Goal: Information Seeking & Learning: Learn about a topic

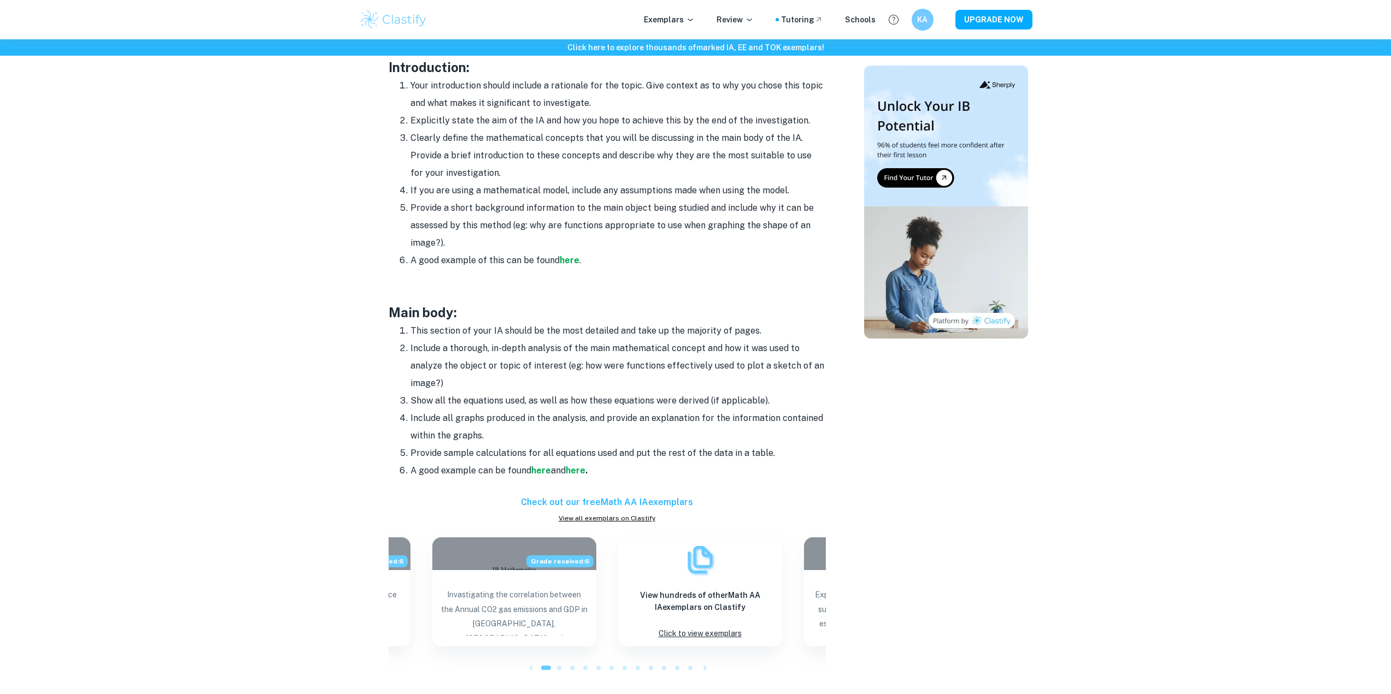
scroll to position [710, 0]
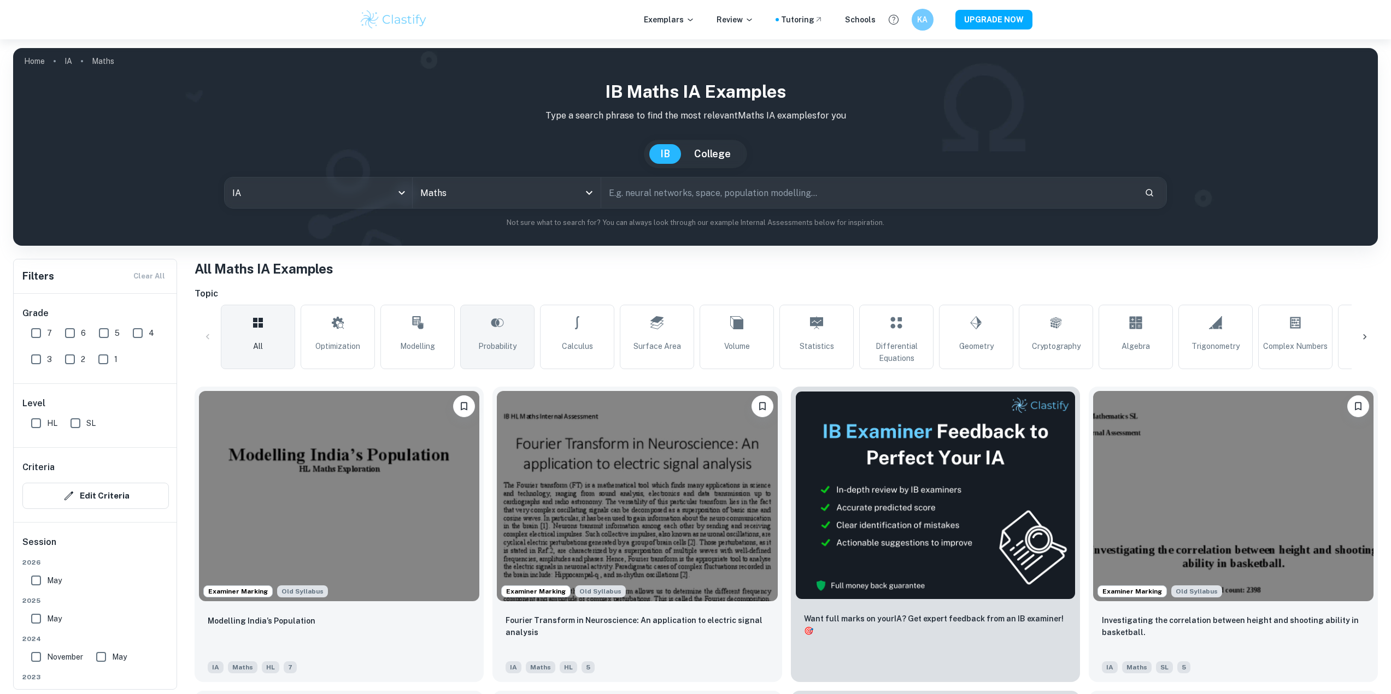
click at [488, 332] on link "Probability" at bounding box center [497, 337] width 74 height 64
type input "Probability"
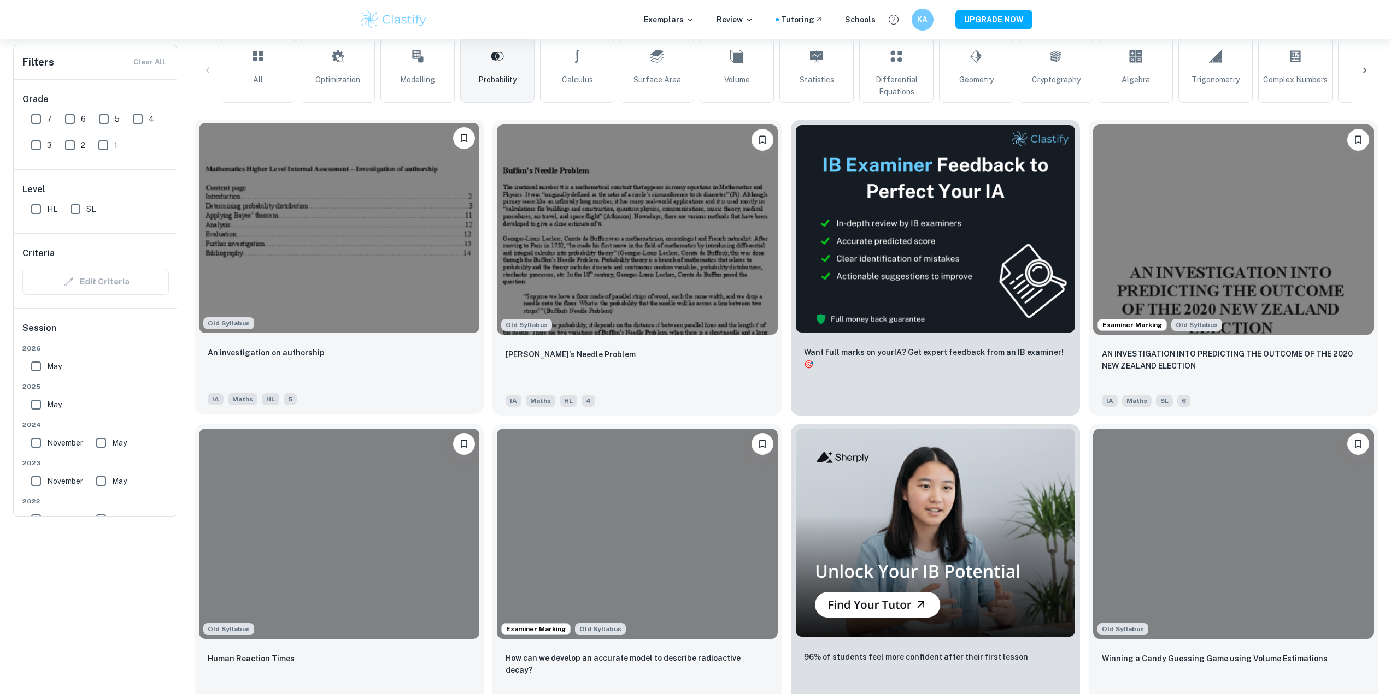
scroll to position [273, 0]
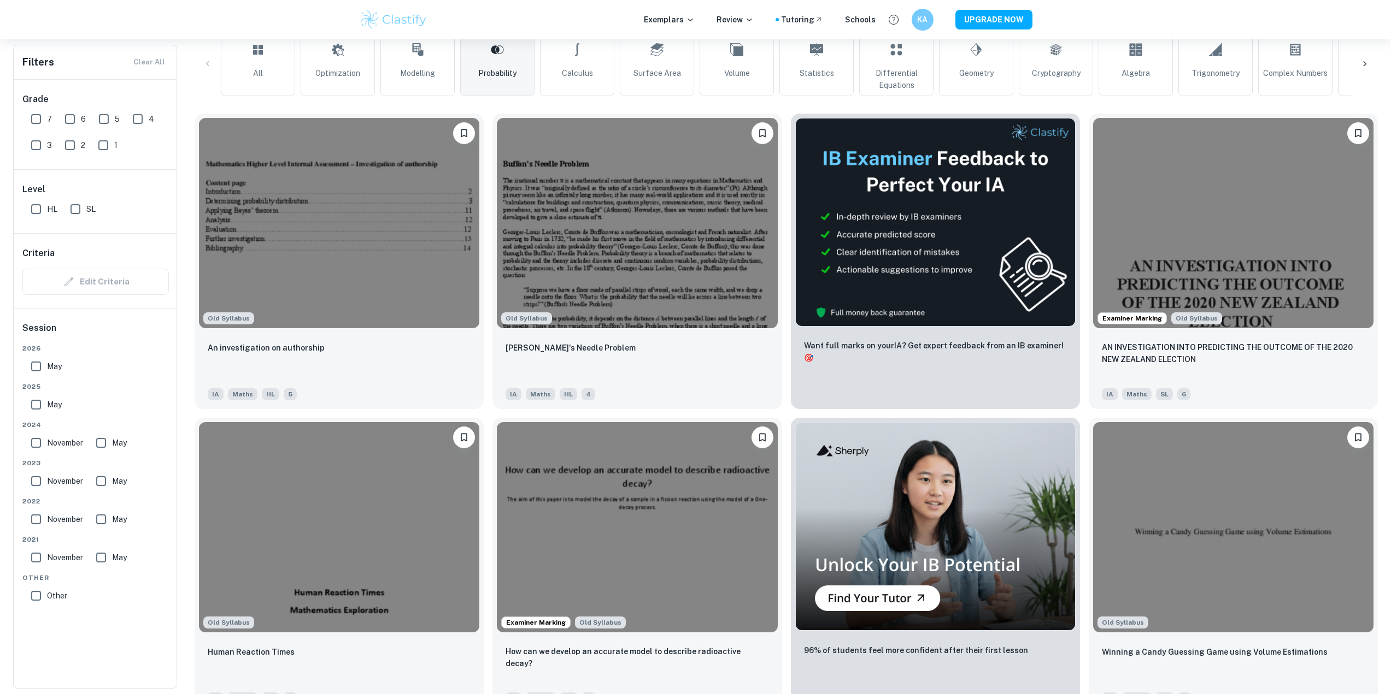
click at [26, 209] on input "HL" at bounding box center [36, 209] width 22 height 22
checkbox input "true"
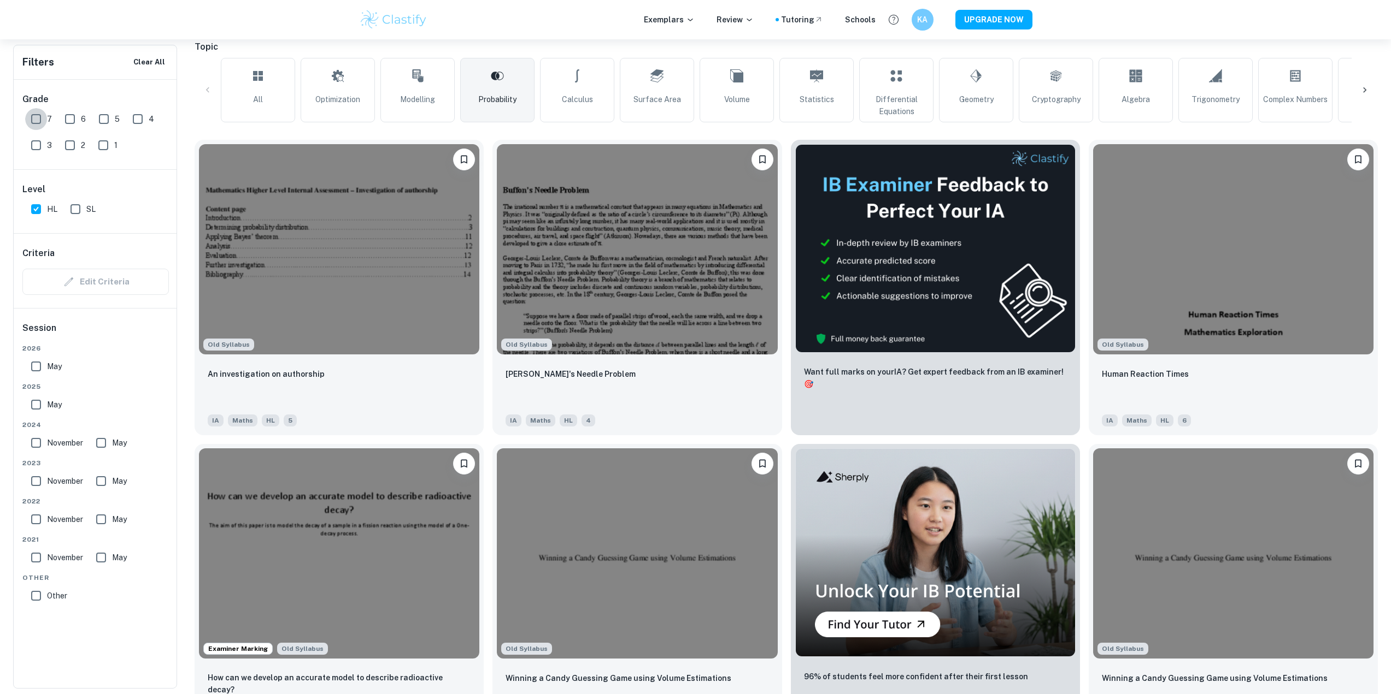
click at [40, 116] on input "7" at bounding box center [36, 119] width 22 height 22
checkbox input "true"
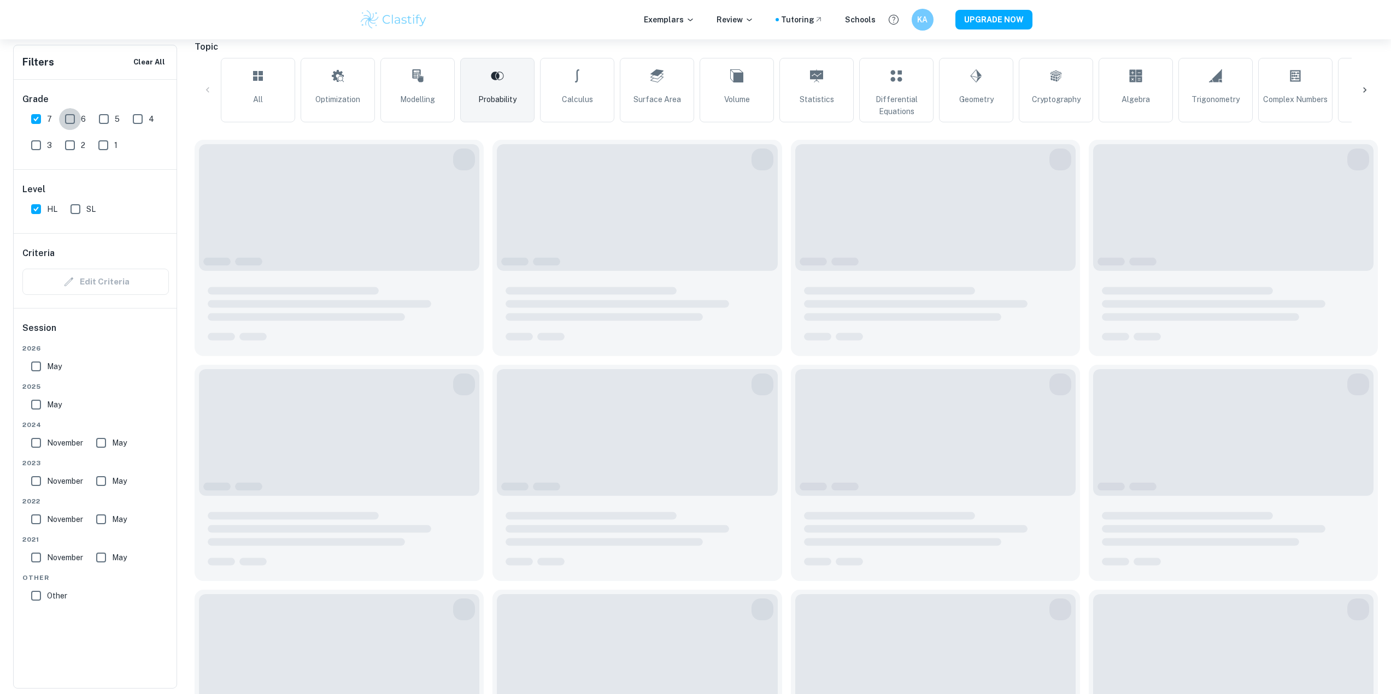
click at [71, 117] on input "6" at bounding box center [70, 119] width 22 height 22
checkbox input "true"
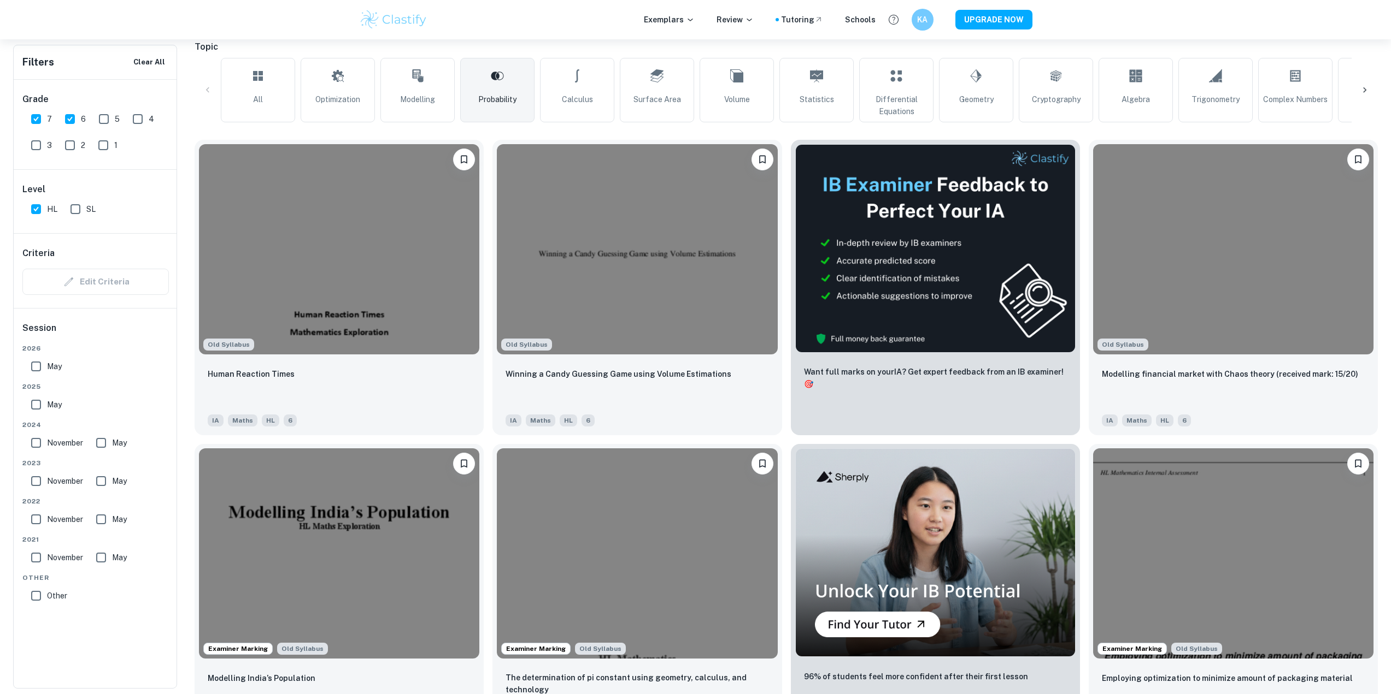
click at [51, 399] on span "May" at bounding box center [54, 405] width 15 height 12
click at [47, 399] on input "May" at bounding box center [36, 405] width 22 height 22
checkbox input "true"
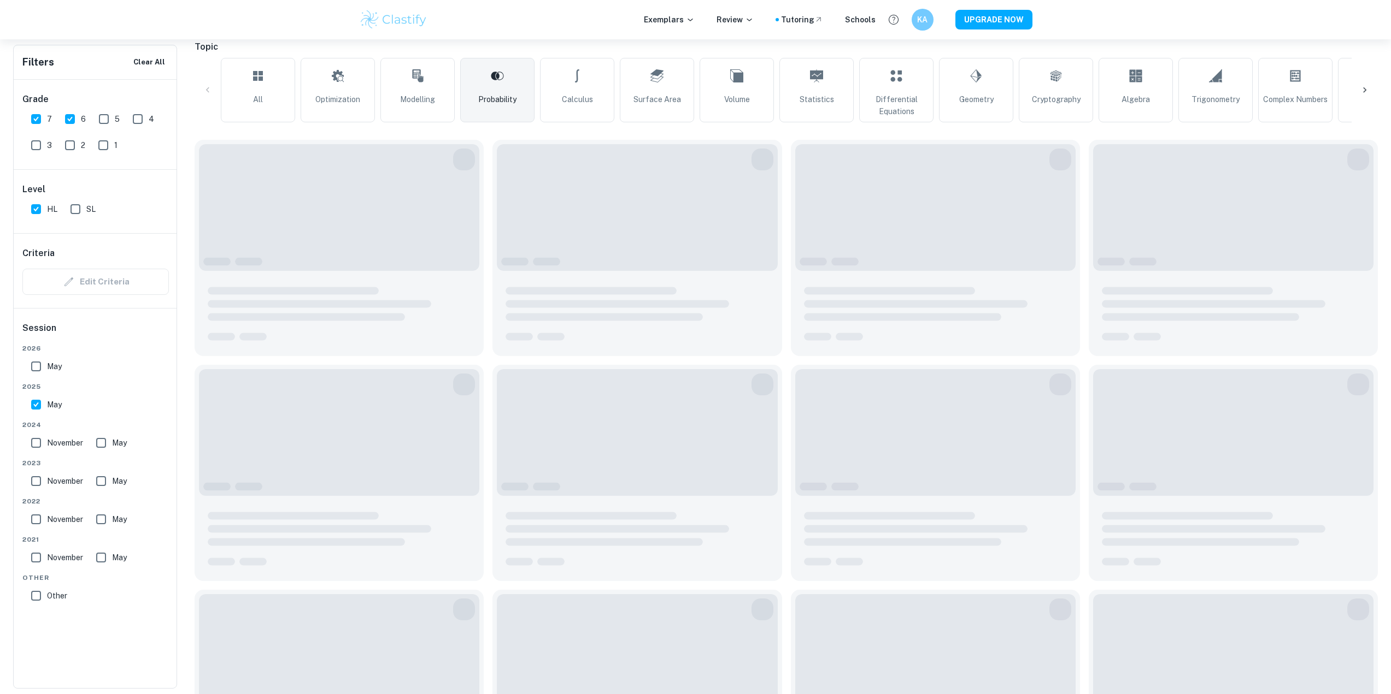
drag, startPoint x: 47, startPoint y: 441, endPoint x: 80, endPoint y: 442, distance: 32.8
click at [49, 441] on span "November" at bounding box center [65, 443] width 36 height 12
click at [47, 441] on input "November" at bounding box center [36, 443] width 22 height 22
checkbox input "true"
click at [104, 444] on input "May" at bounding box center [101, 443] width 22 height 22
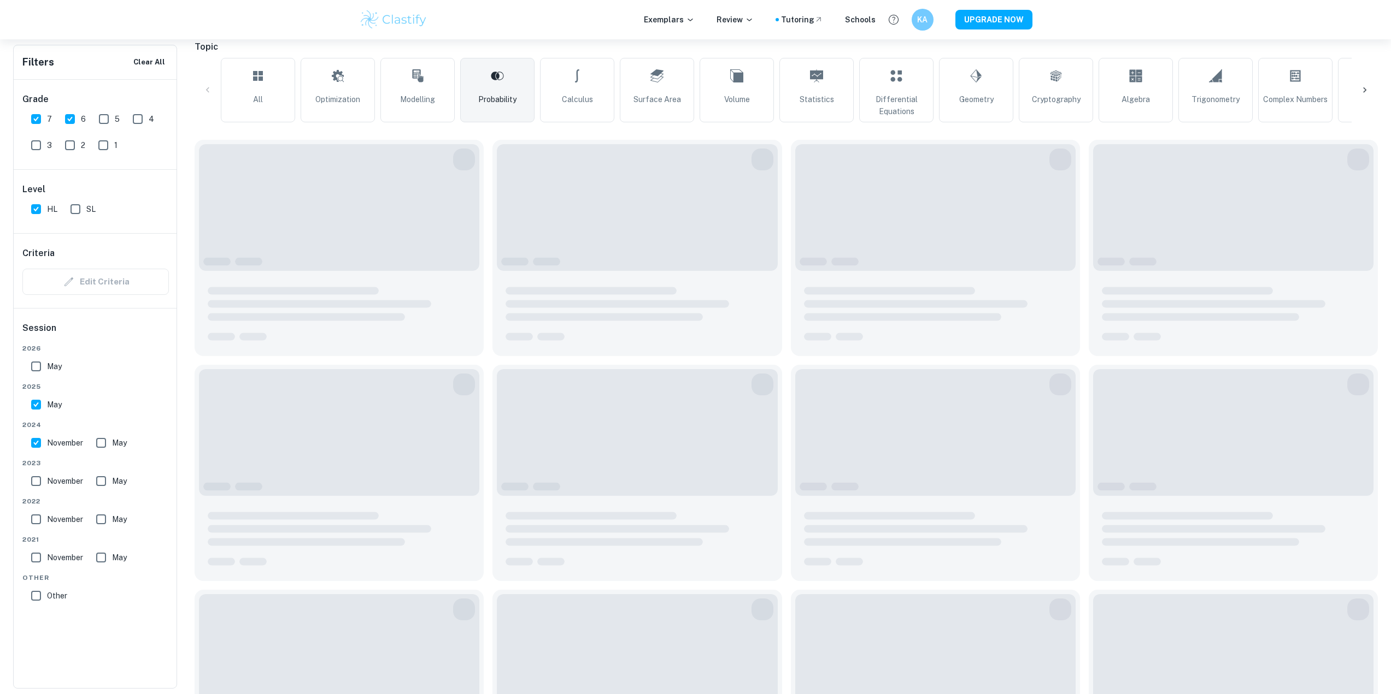
checkbox input "true"
click at [81, 481] on span "November" at bounding box center [65, 481] width 36 height 12
click at [47, 481] on input "November" at bounding box center [36, 481] width 22 height 22
checkbox input "true"
click at [104, 482] on input "May" at bounding box center [101, 481] width 22 height 22
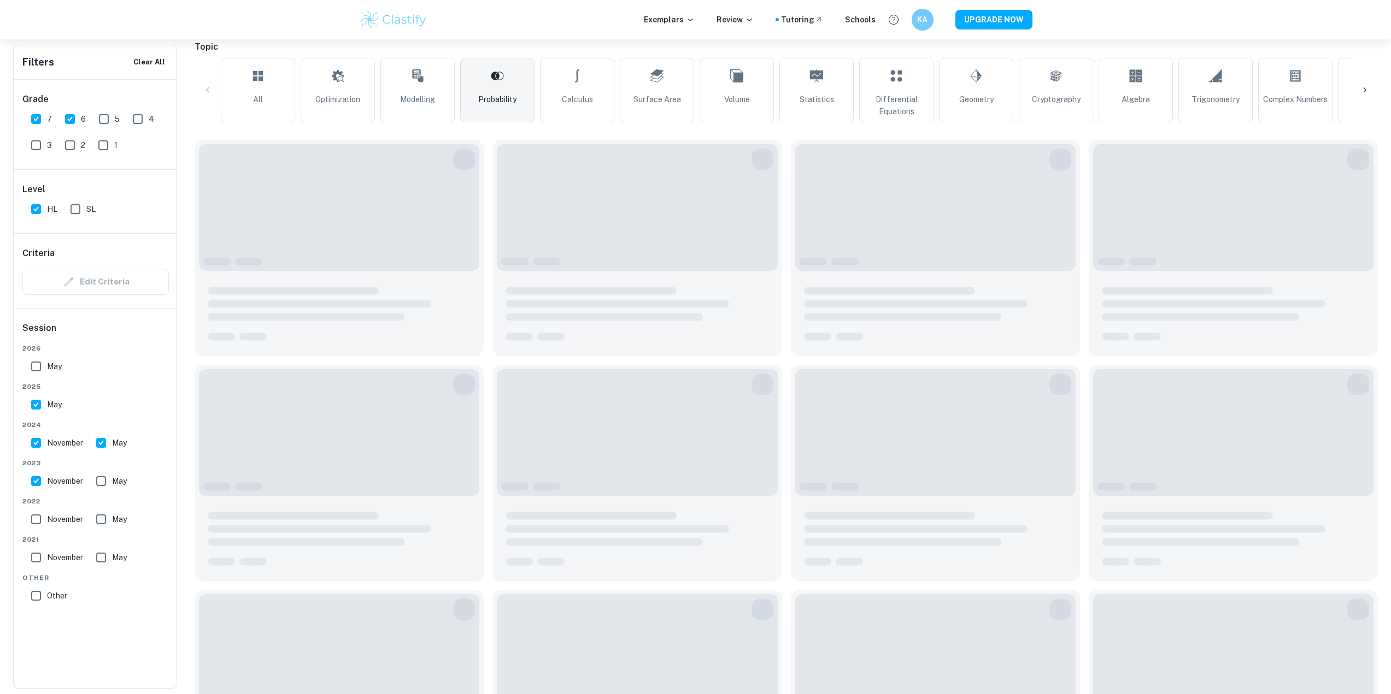
checkbox input "true"
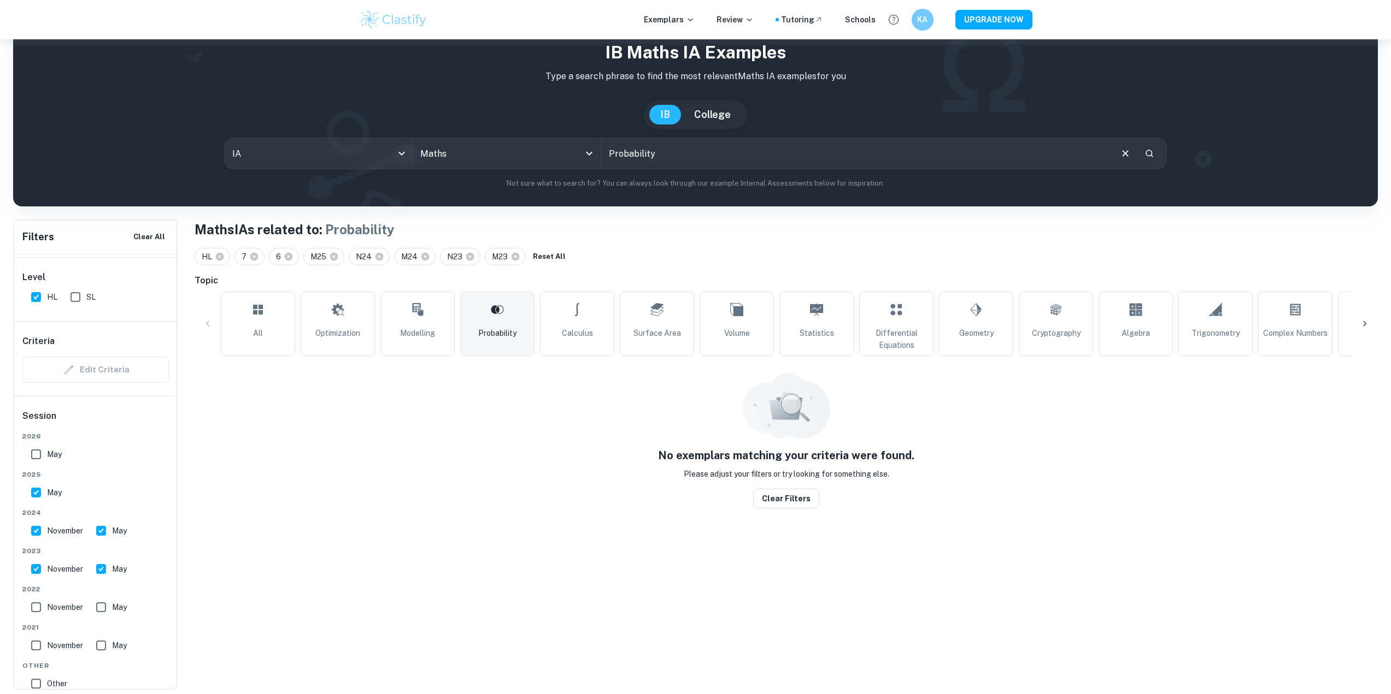
scroll to position [110, 0]
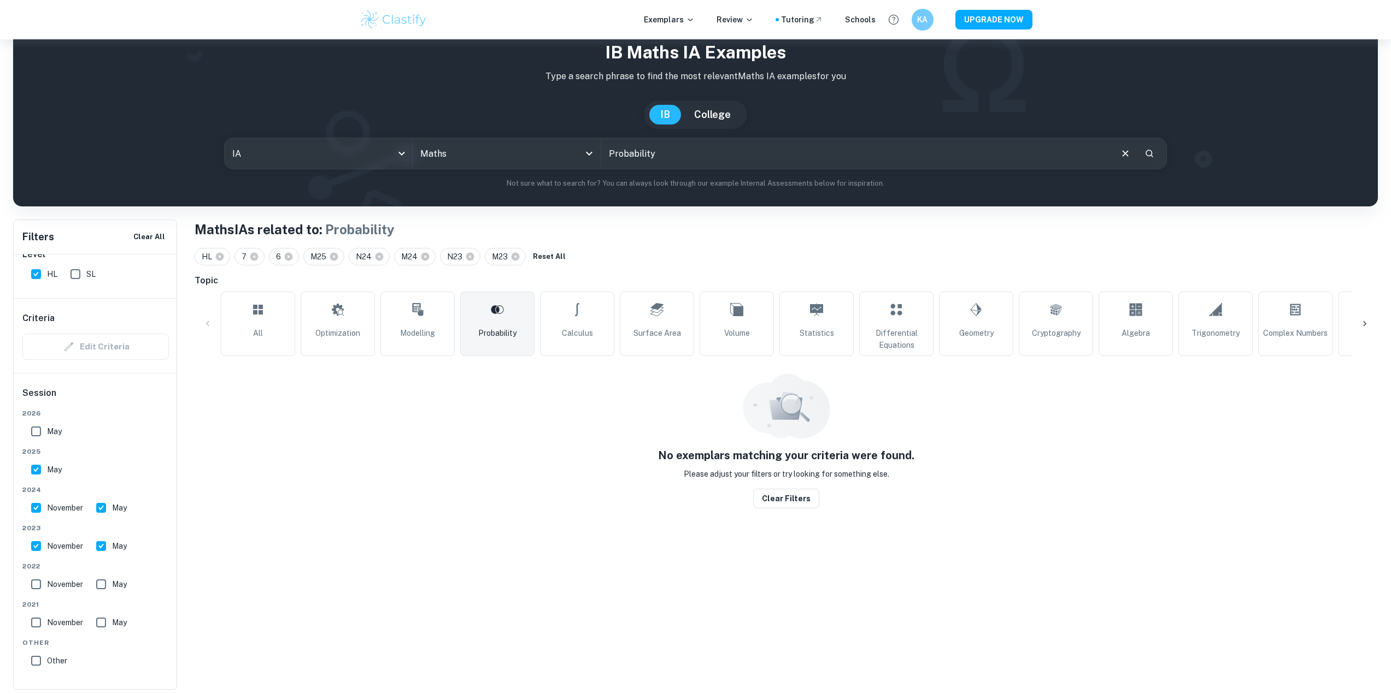
click at [49, 591] on label "November" at bounding box center [54, 585] width 58 height 22
click at [47, 591] on input "November" at bounding box center [36, 585] width 22 height 22
checkbox input "true"
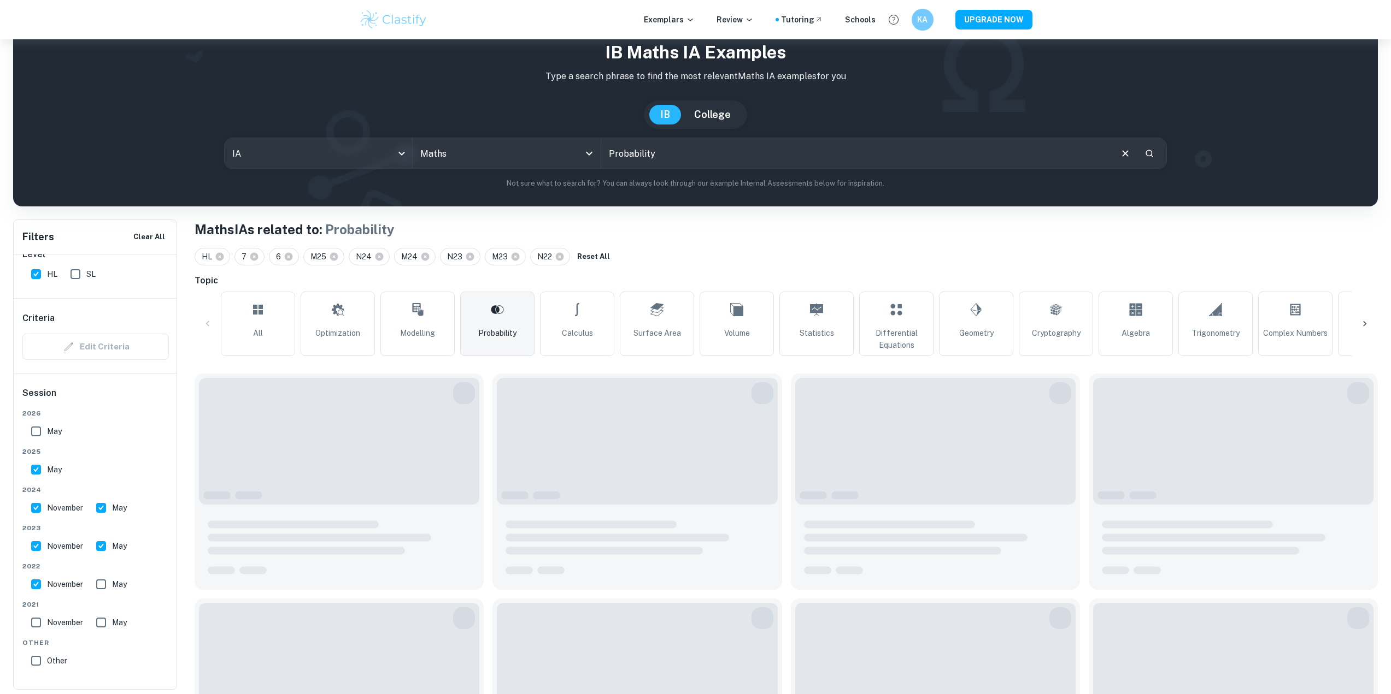
click at [104, 587] on input "May" at bounding box center [101, 585] width 22 height 22
checkbox input "true"
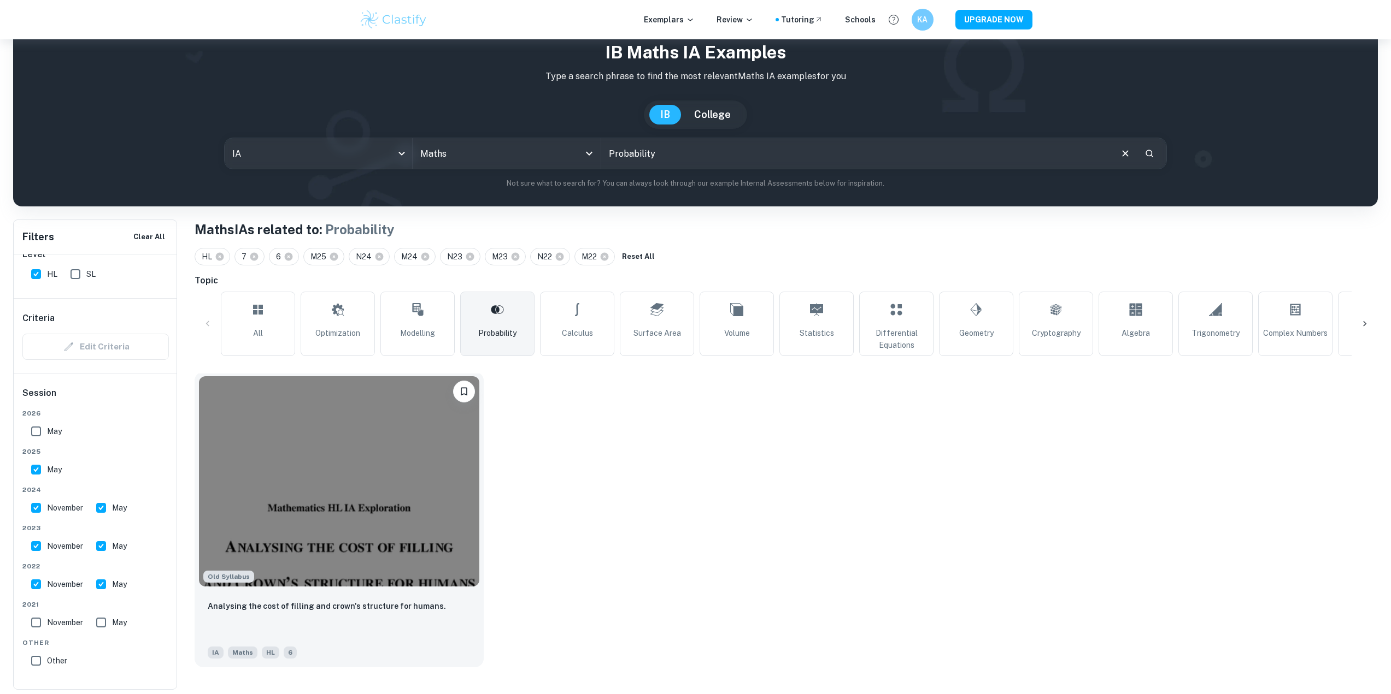
click at [295, 502] on img at bounding box center [339, 481] width 280 height 210
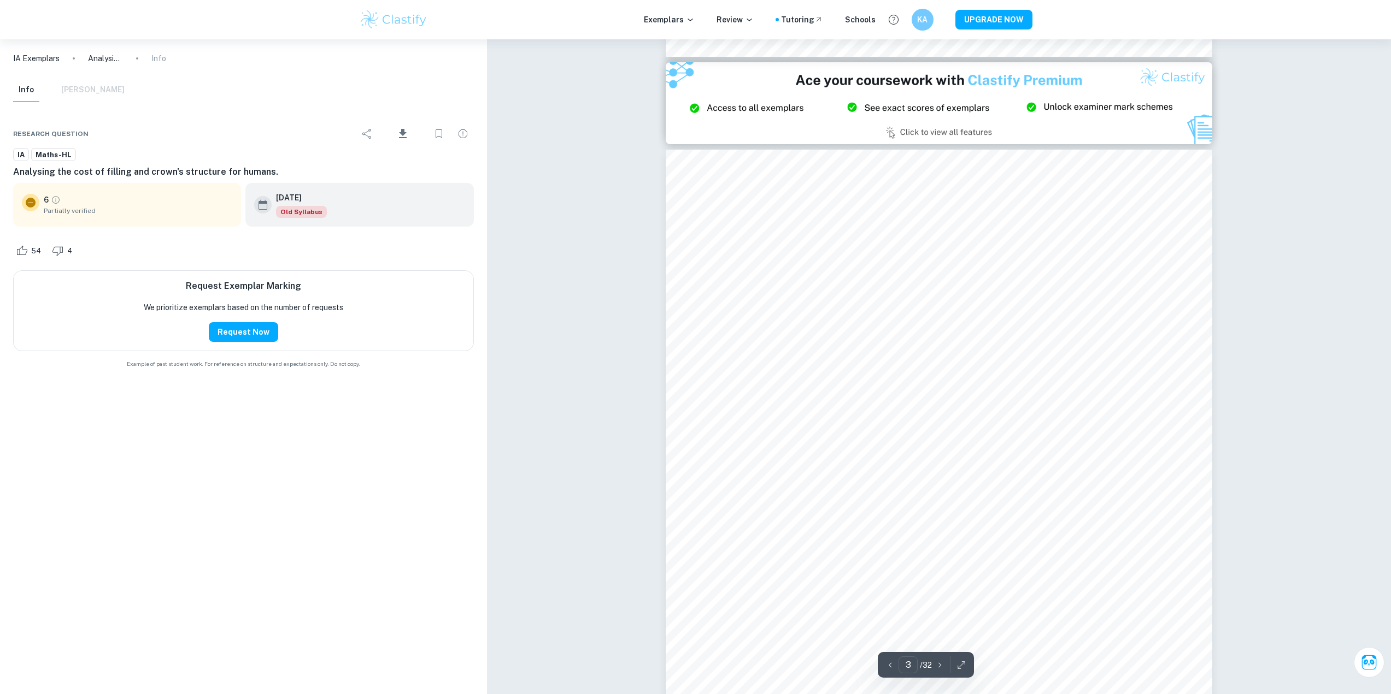
scroll to position [1475, 0]
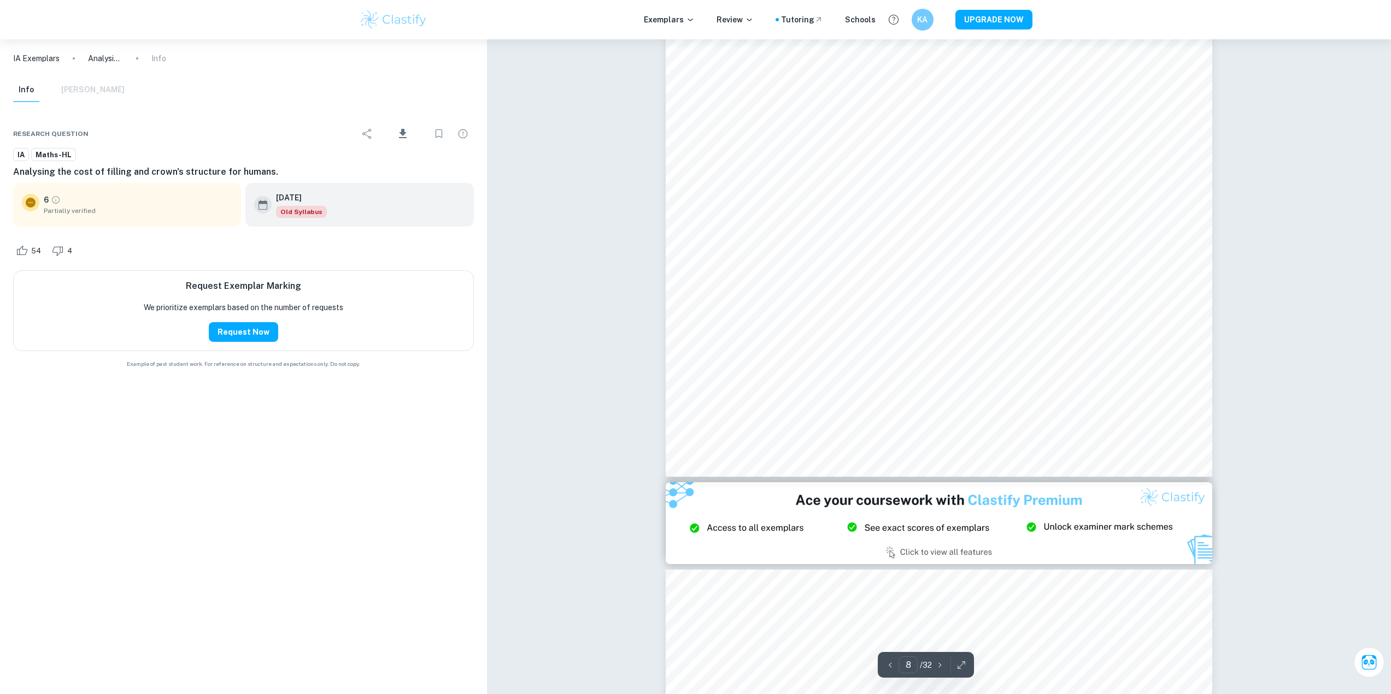
type input "9"
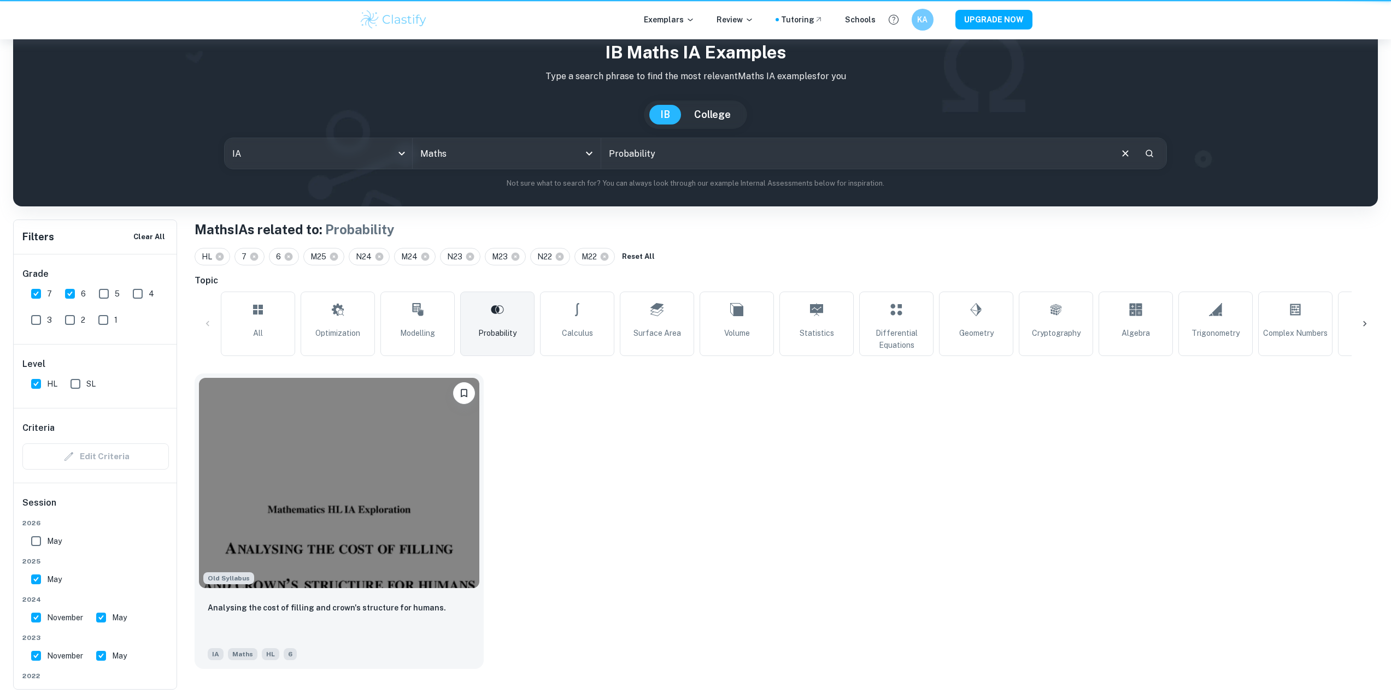
scroll to position [39, 0]
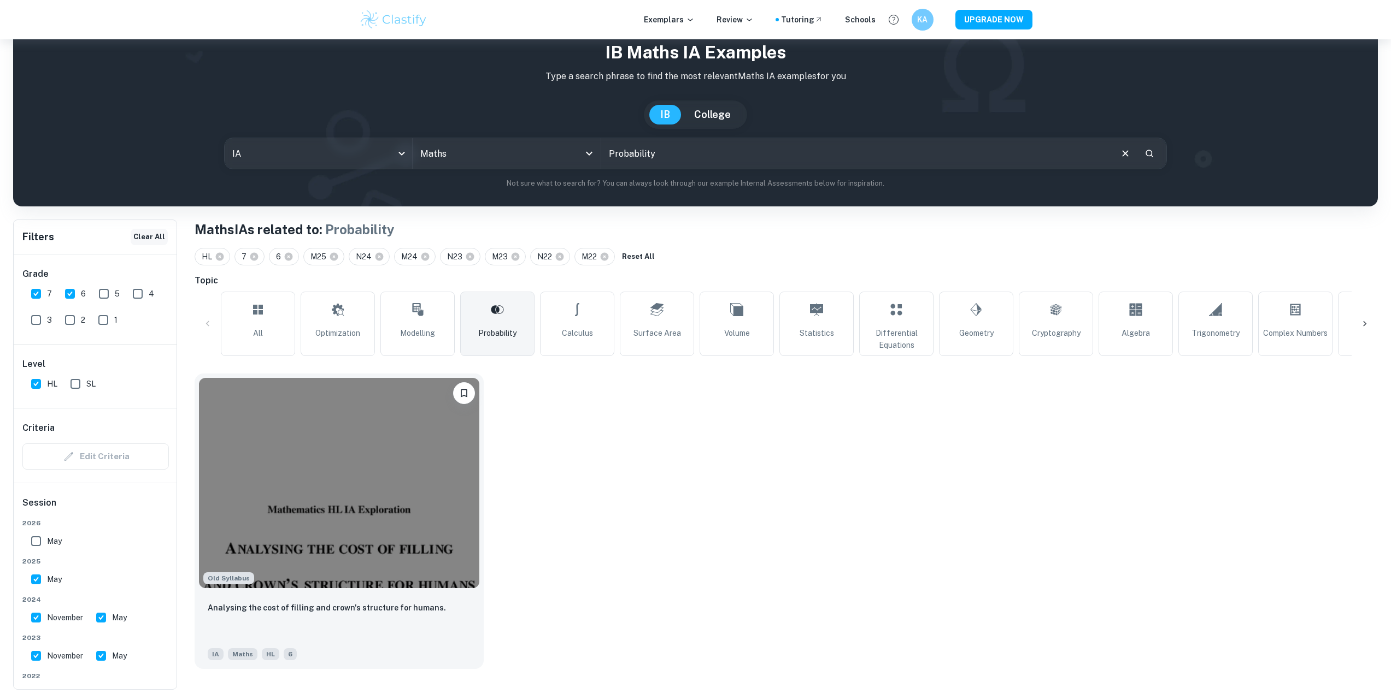
click at [144, 232] on button "Clear All" at bounding box center [149, 237] width 37 height 16
checkbox input "false"
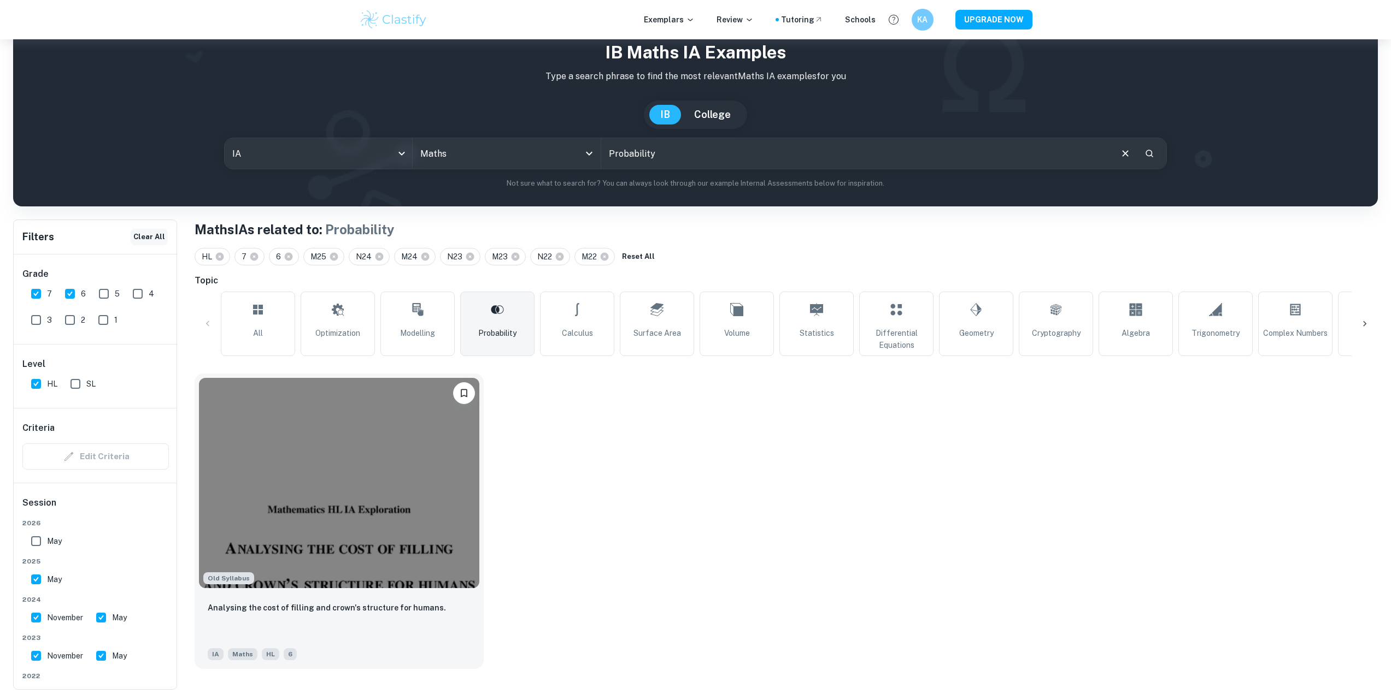
checkbox input "false"
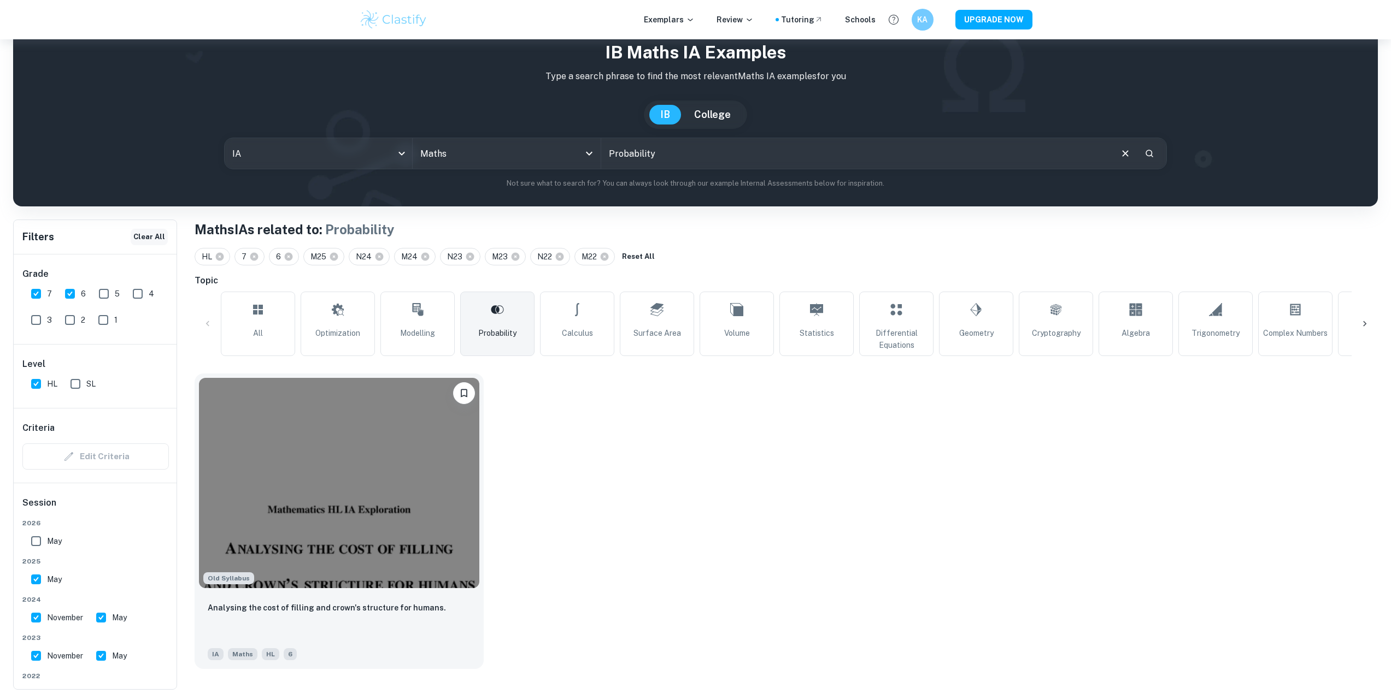
checkbox input "false"
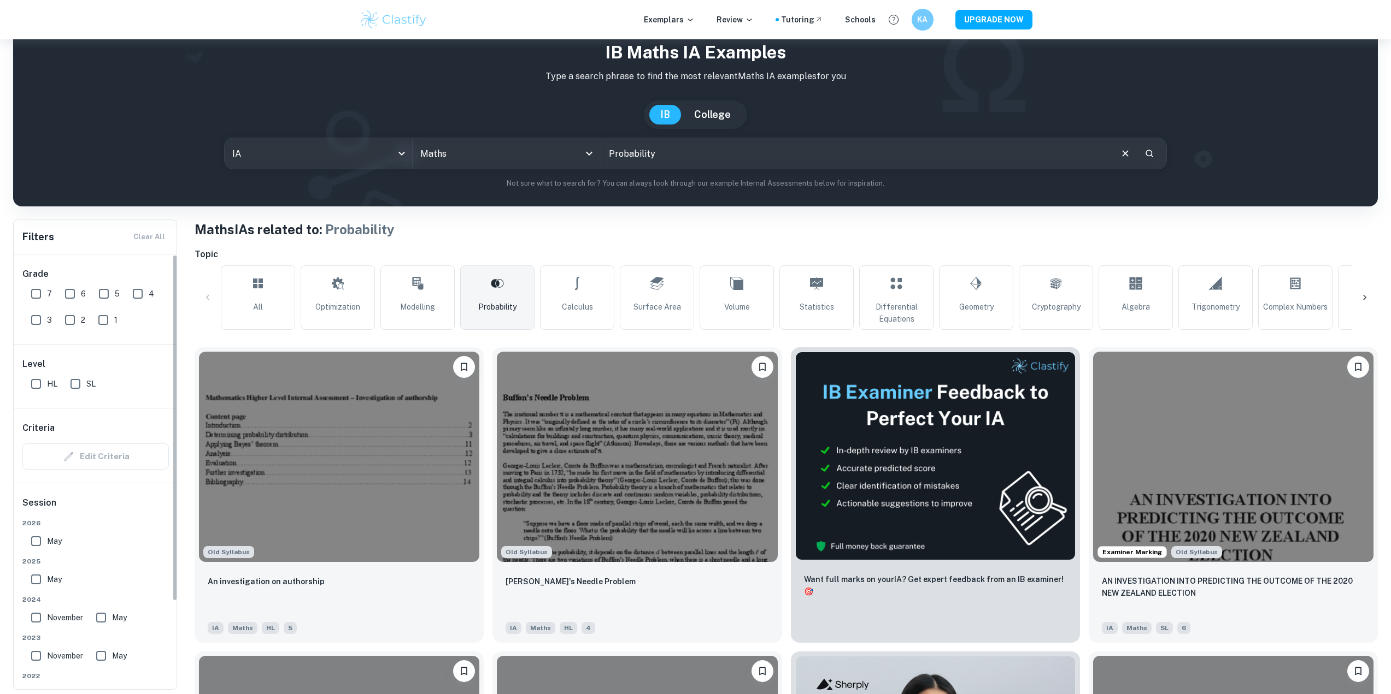
click at [35, 380] on input "HL" at bounding box center [36, 384] width 22 height 22
checkbox input "true"
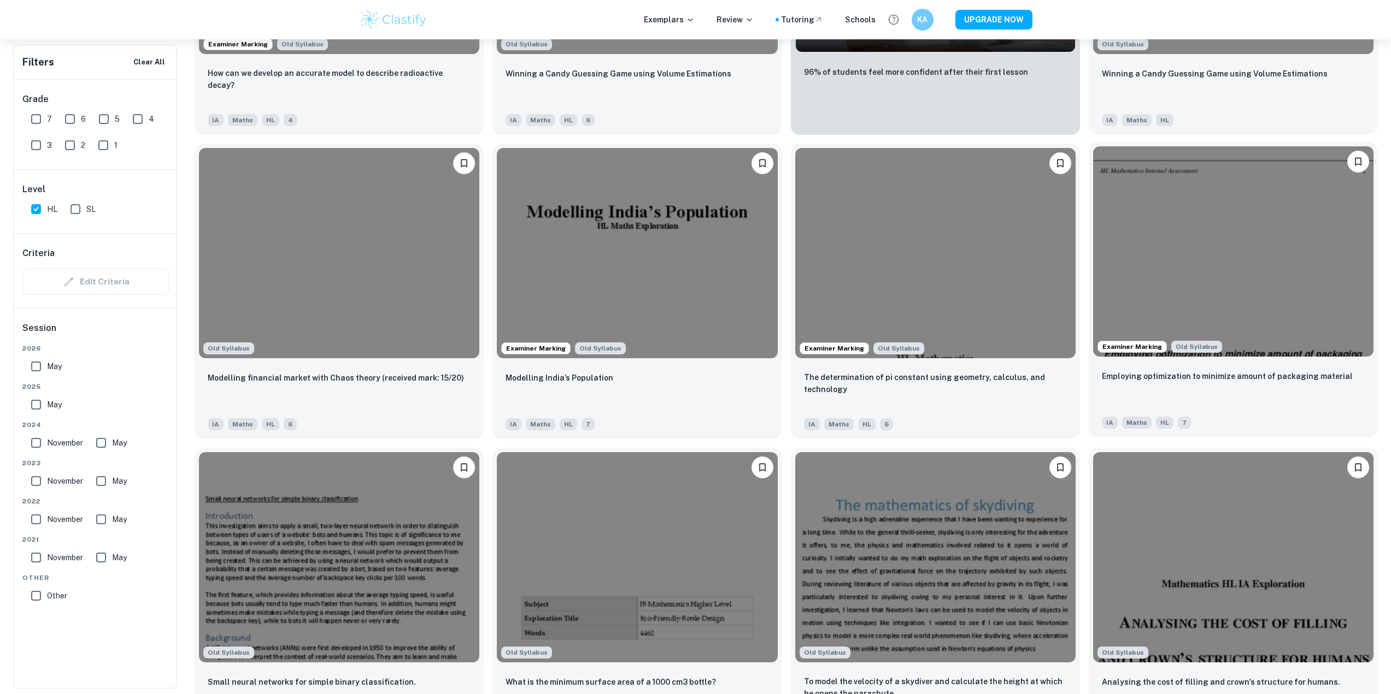
scroll to position [914, 0]
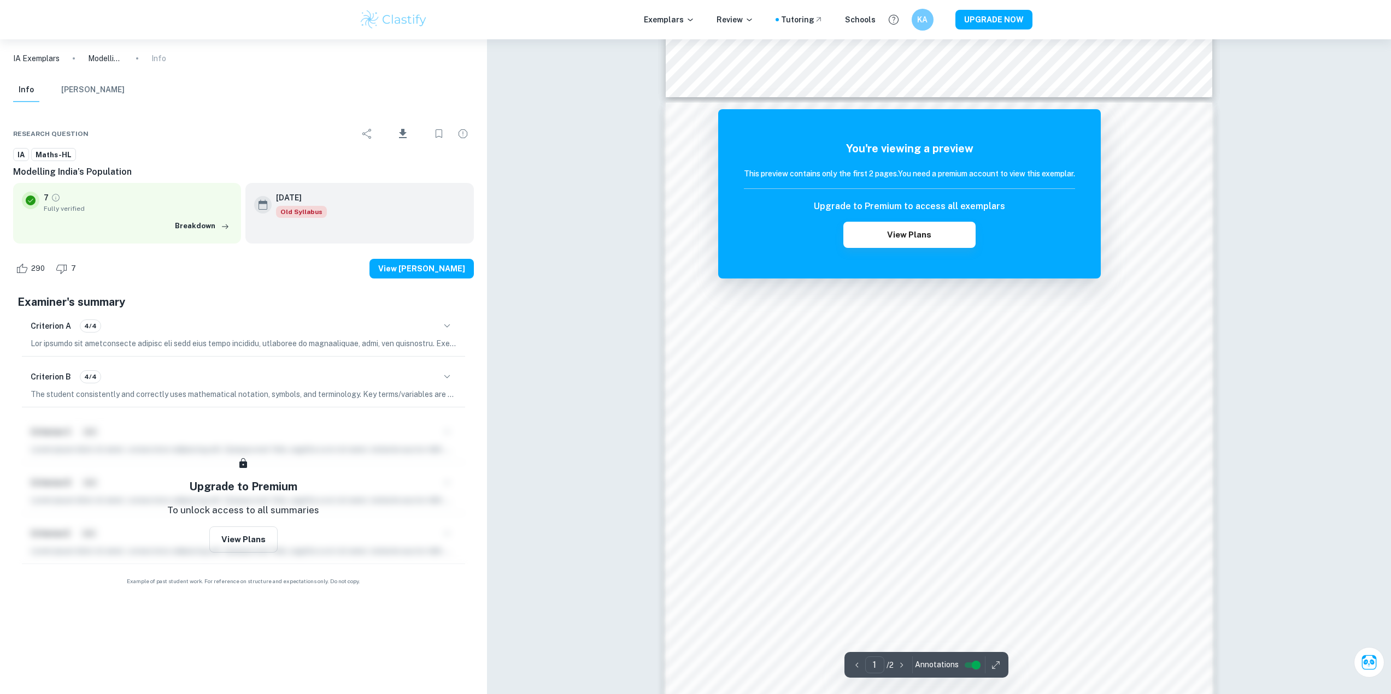
scroll to position [982, 0]
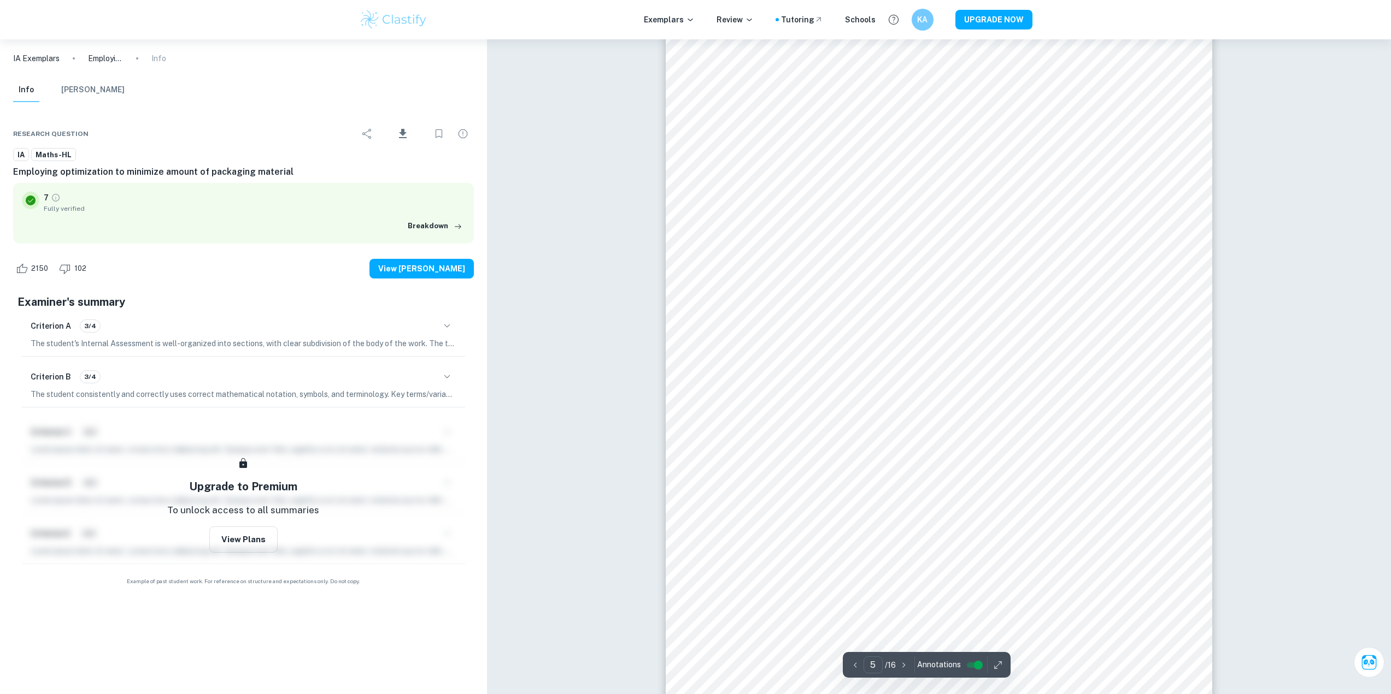
scroll to position [3442, 0]
type input "6"
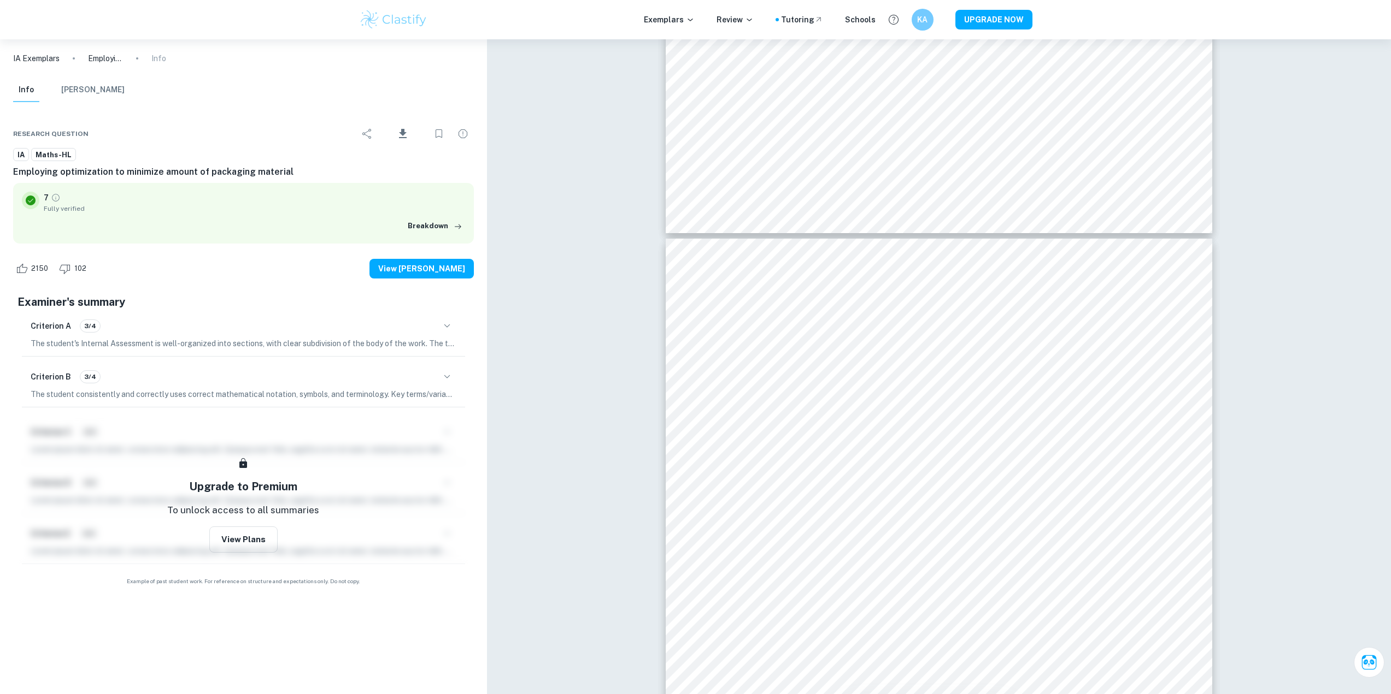
click at [991, 358] on div at bounding box center [1047, 353] width 186 height 12
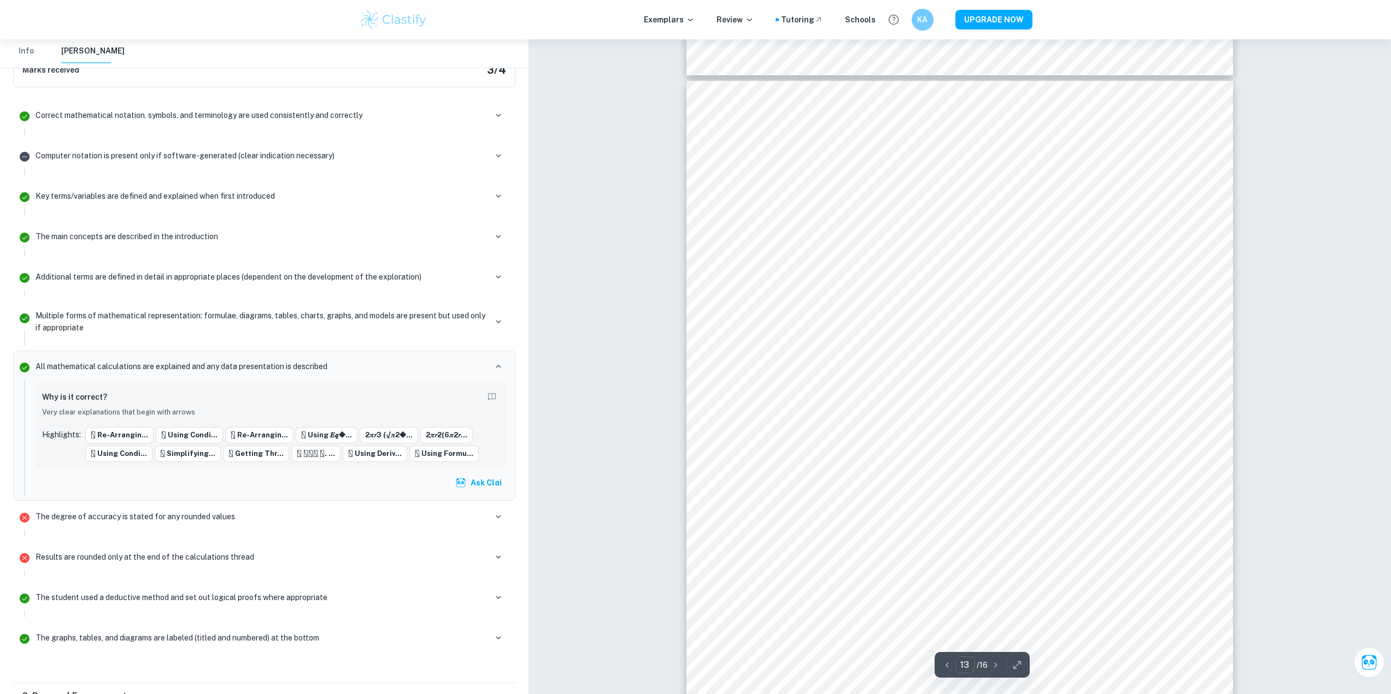
scroll to position [9398, 0]
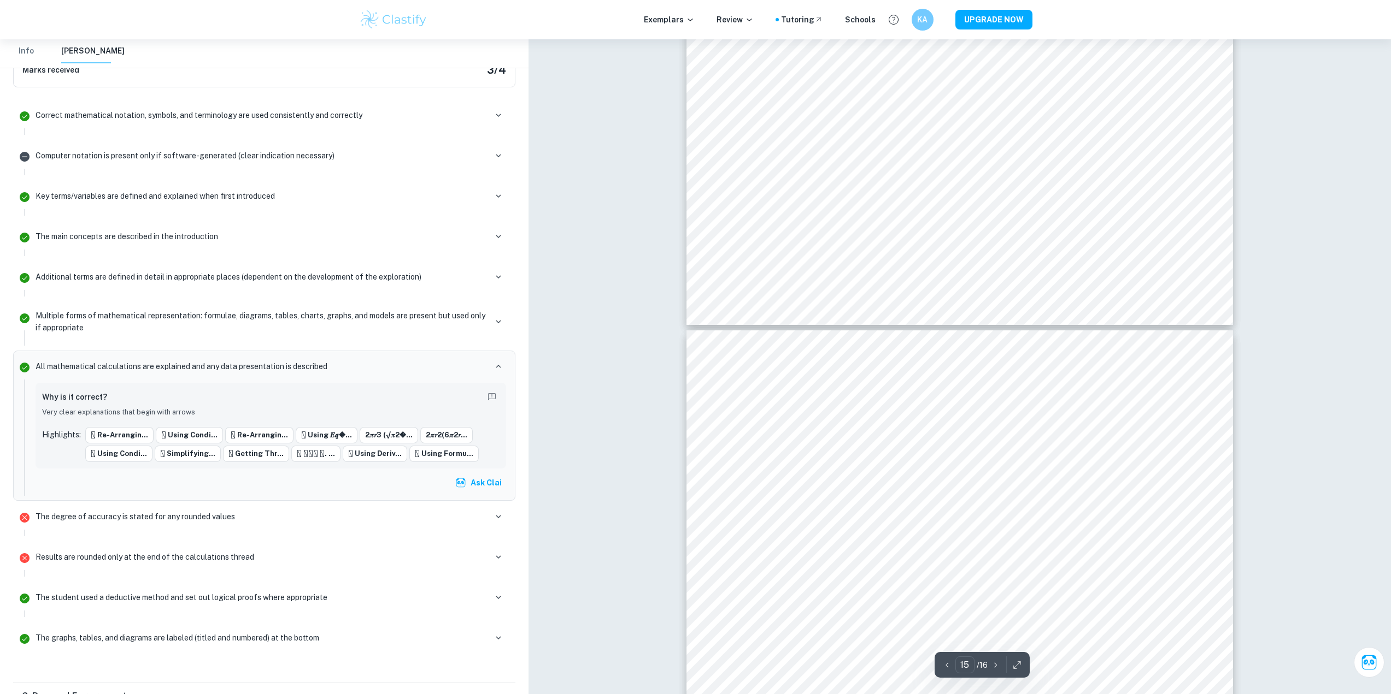
type input "16"
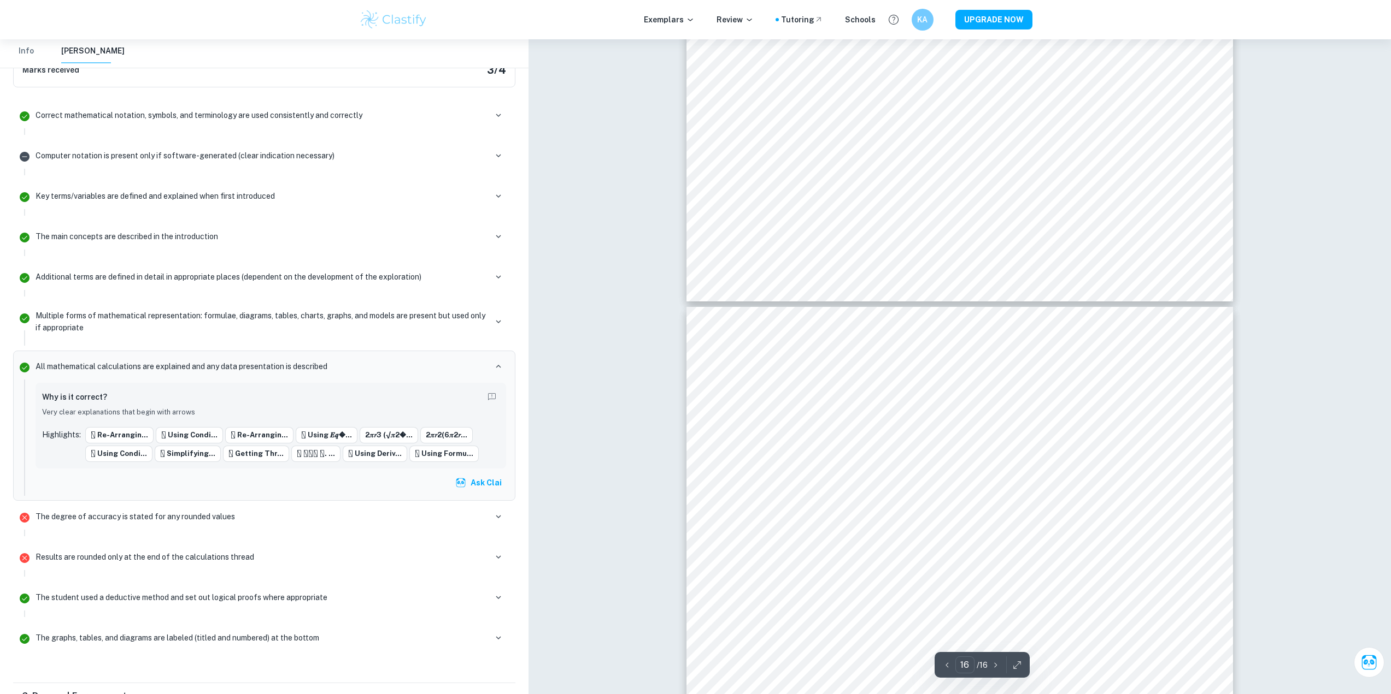
scroll to position [11638, 0]
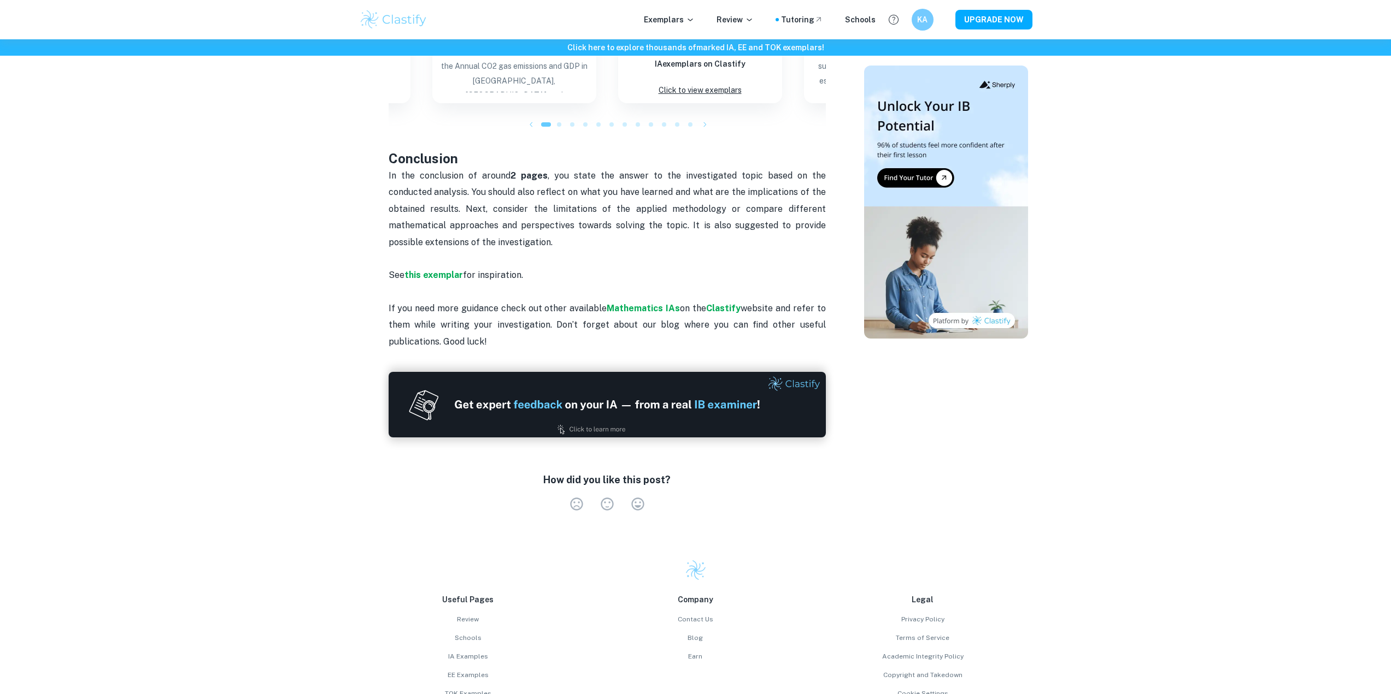
scroll to position [1204, 0]
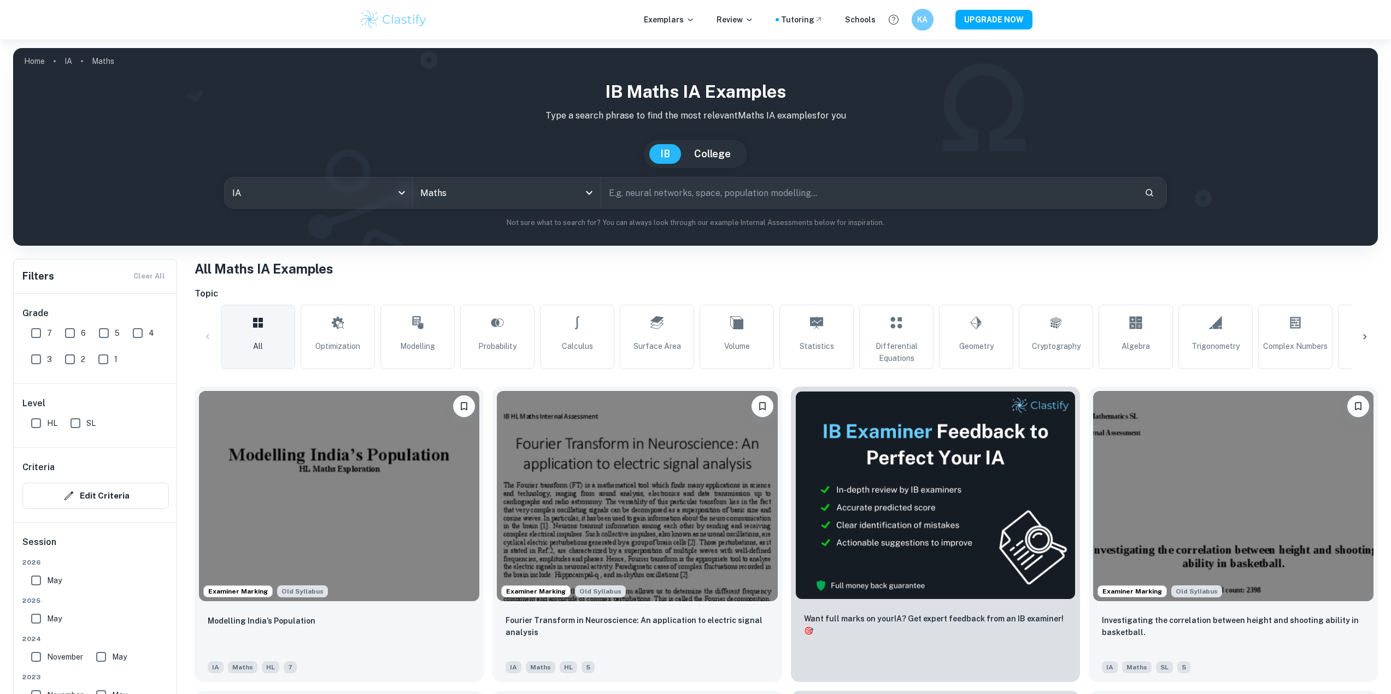
scroll to position [164, 0]
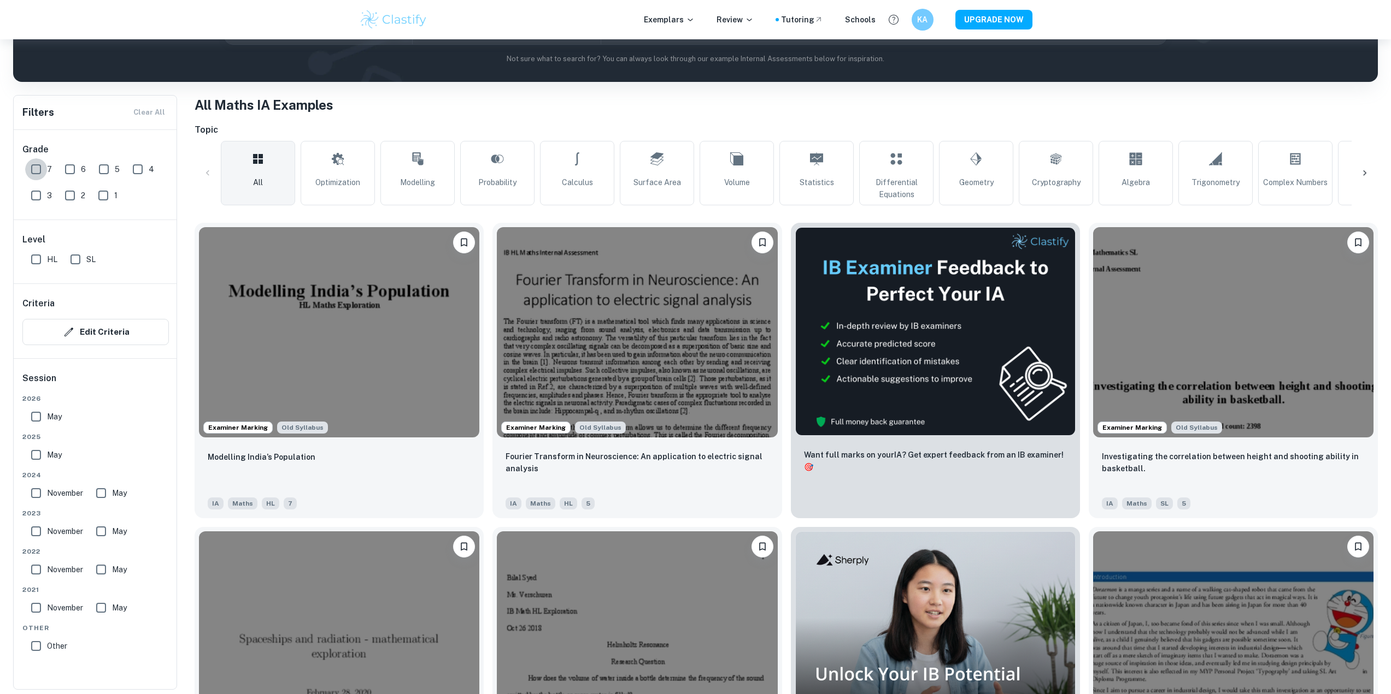
click at [39, 163] on input "7" at bounding box center [36, 169] width 22 height 22
checkbox input "true"
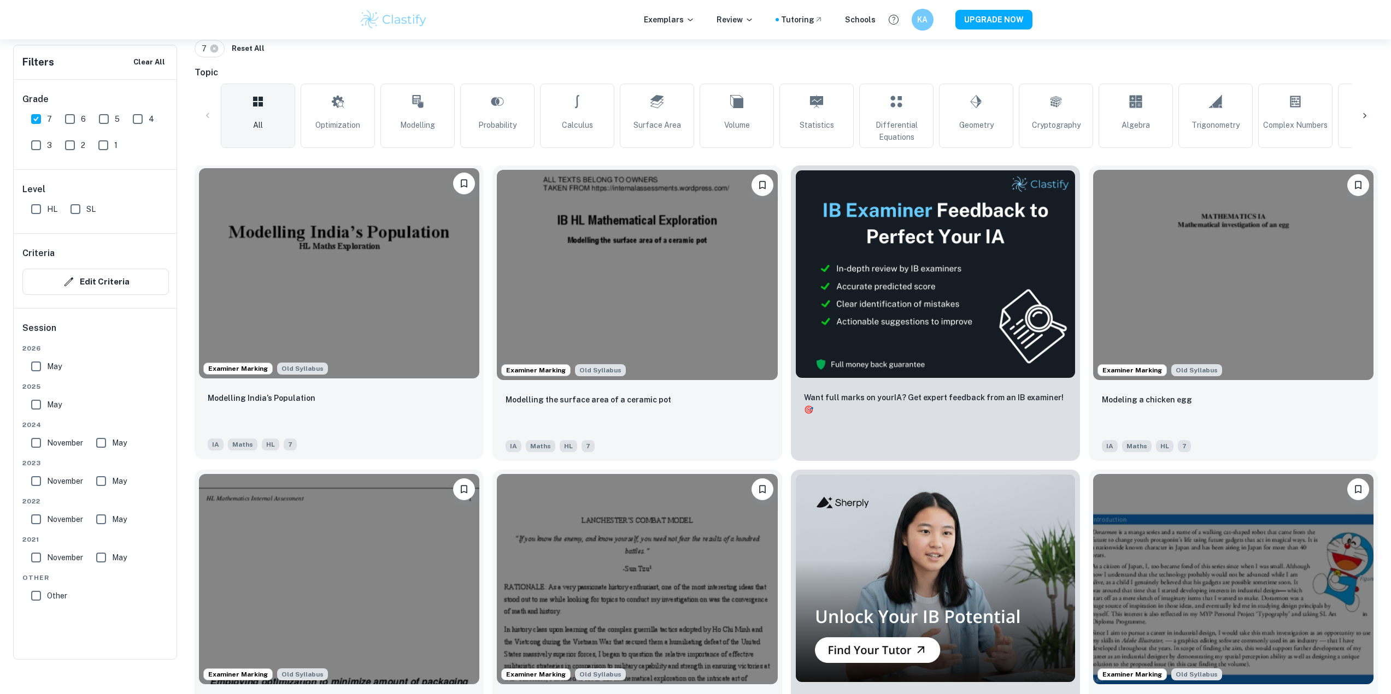
scroll to position [273, 0]
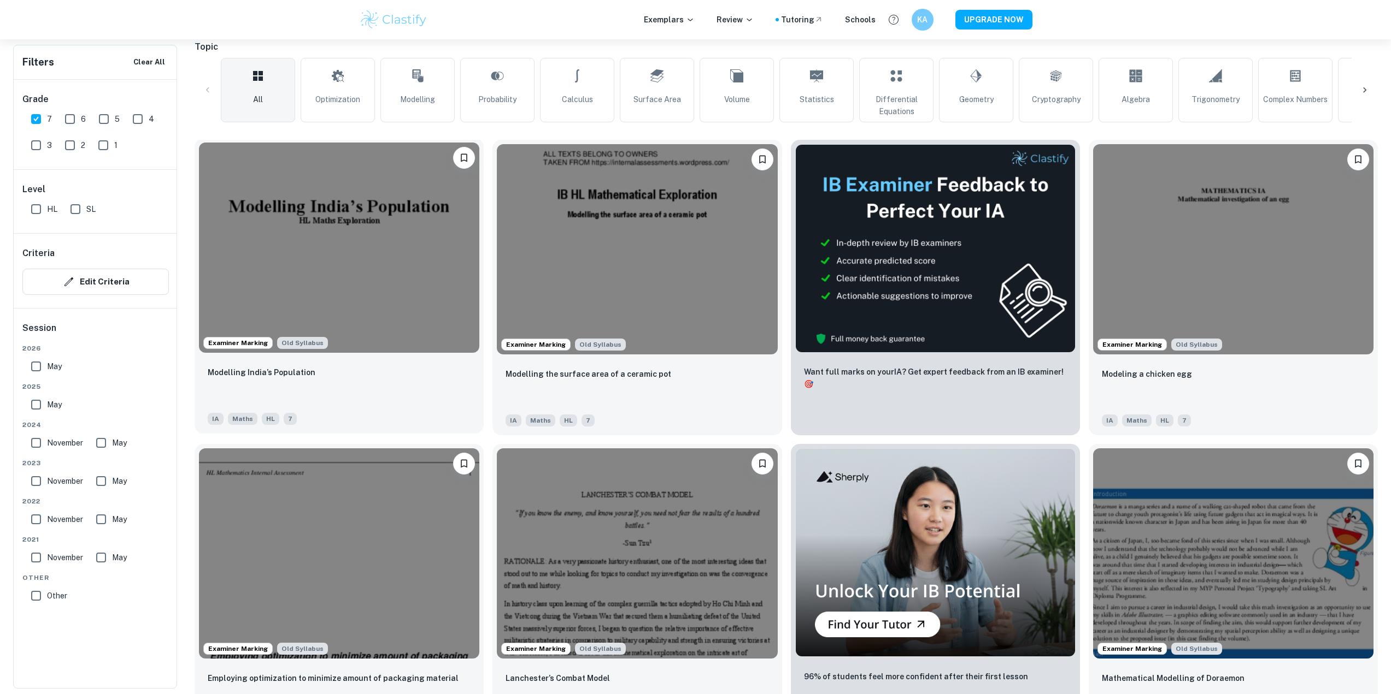
click at [366, 304] on img at bounding box center [339, 248] width 280 height 210
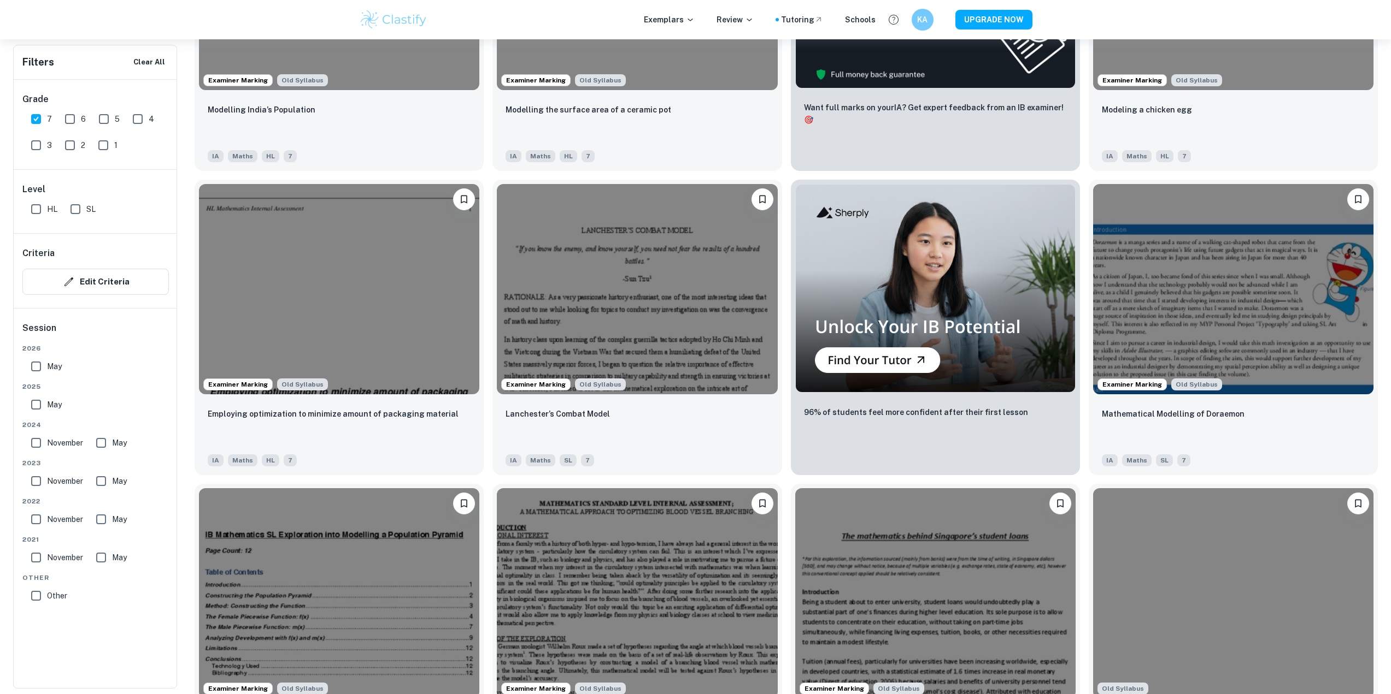
scroll to position [273, 0]
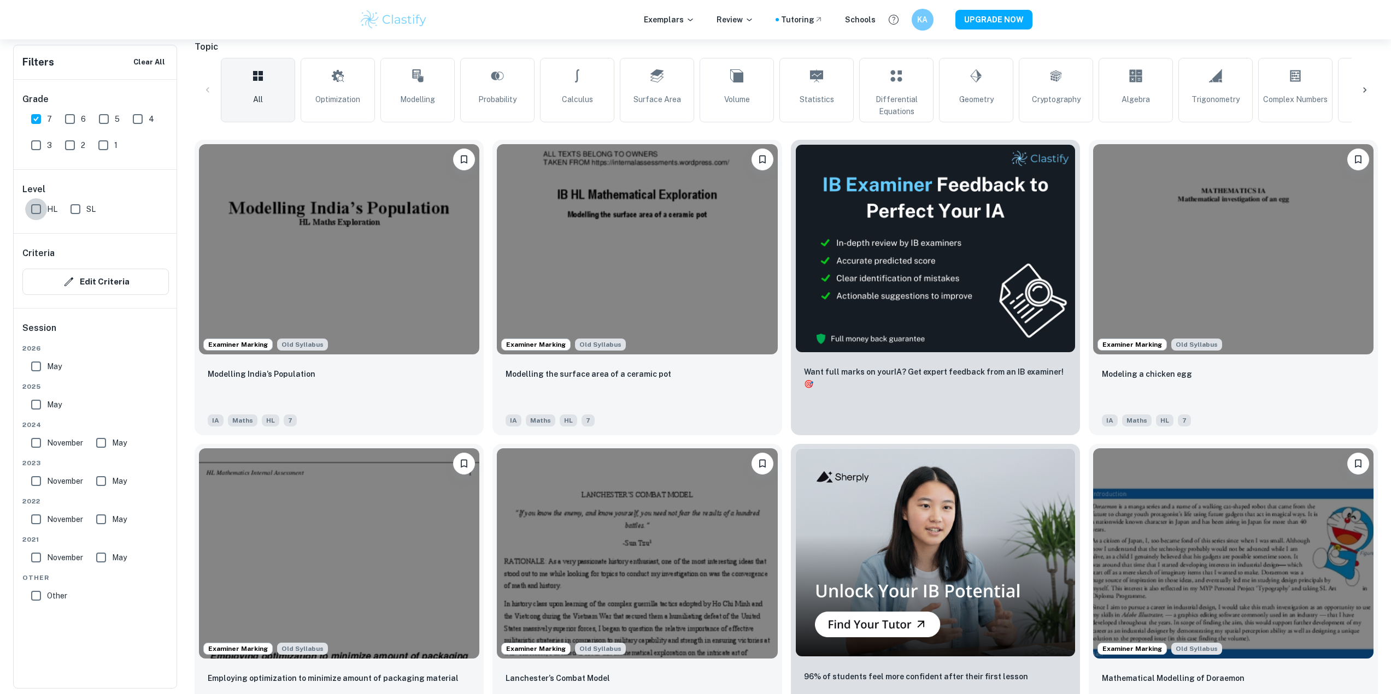
click at [38, 203] on input "HL" at bounding box center [36, 209] width 22 height 22
checkbox input "true"
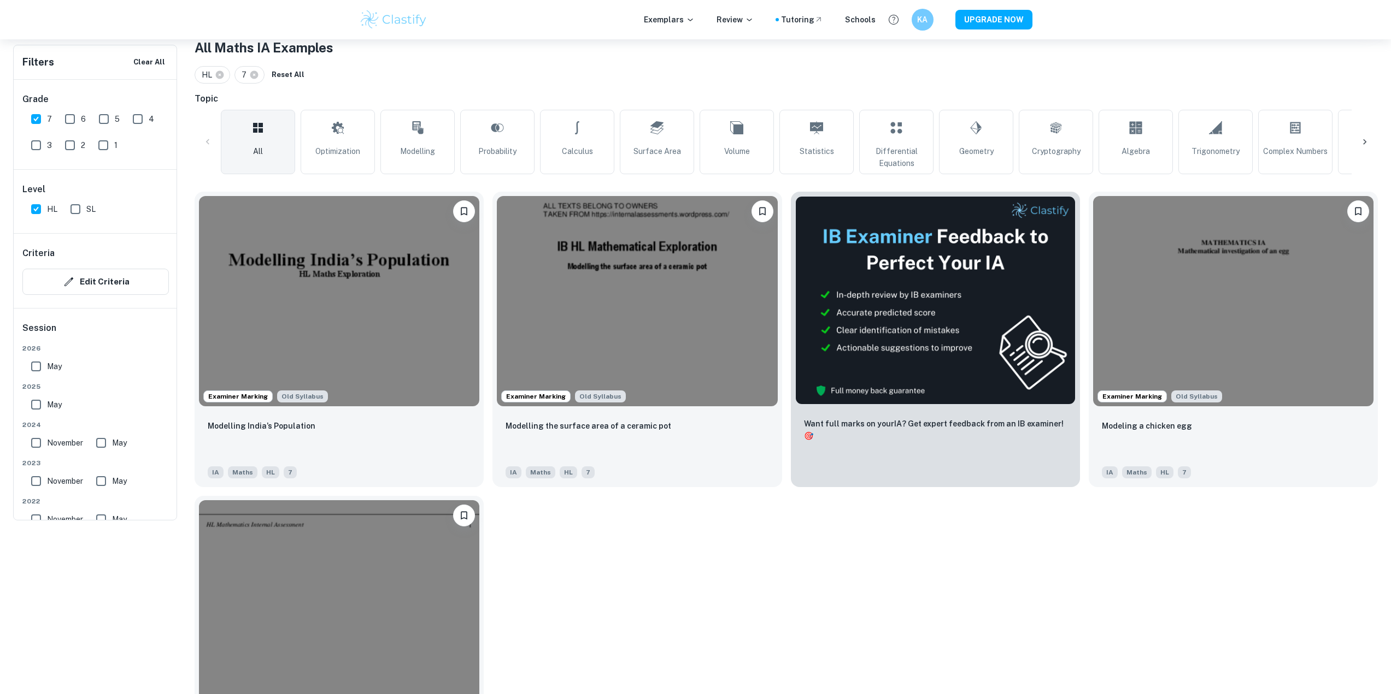
scroll to position [0, 0]
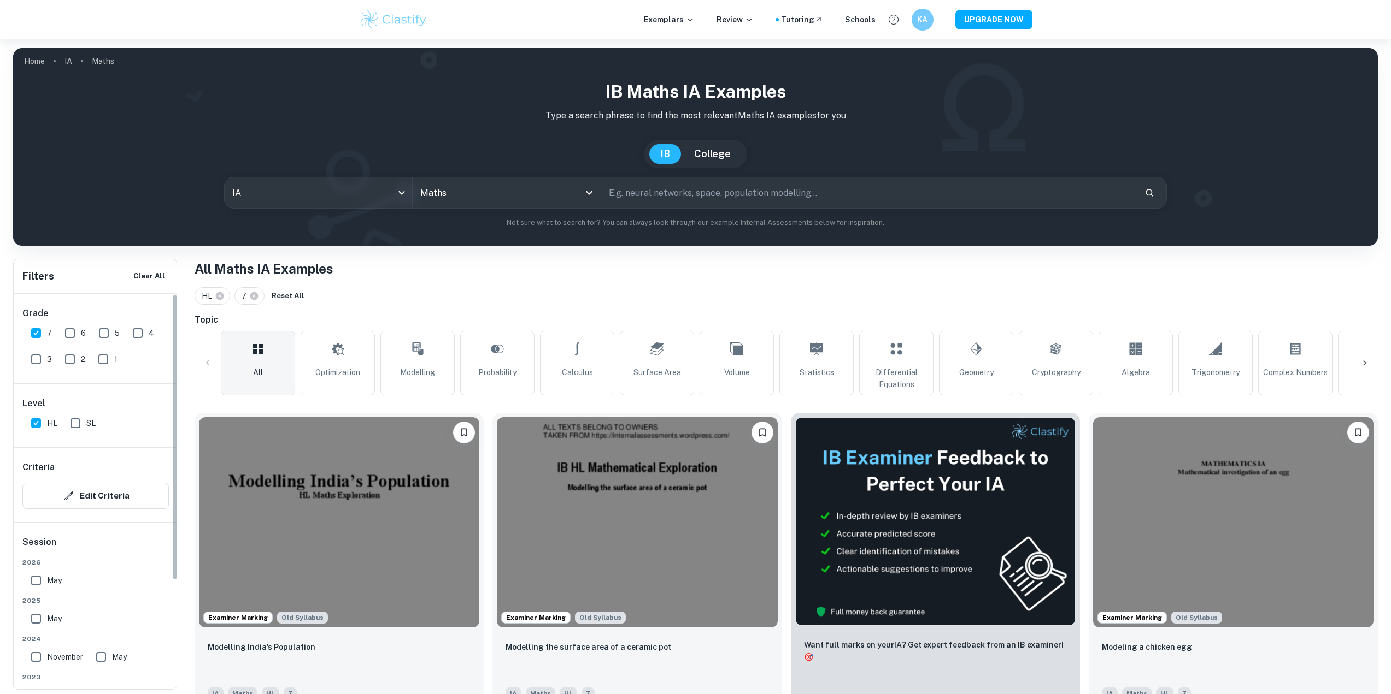
click at [42, 332] on input "7" at bounding box center [36, 333] width 22 height 22
checkbox input "false"
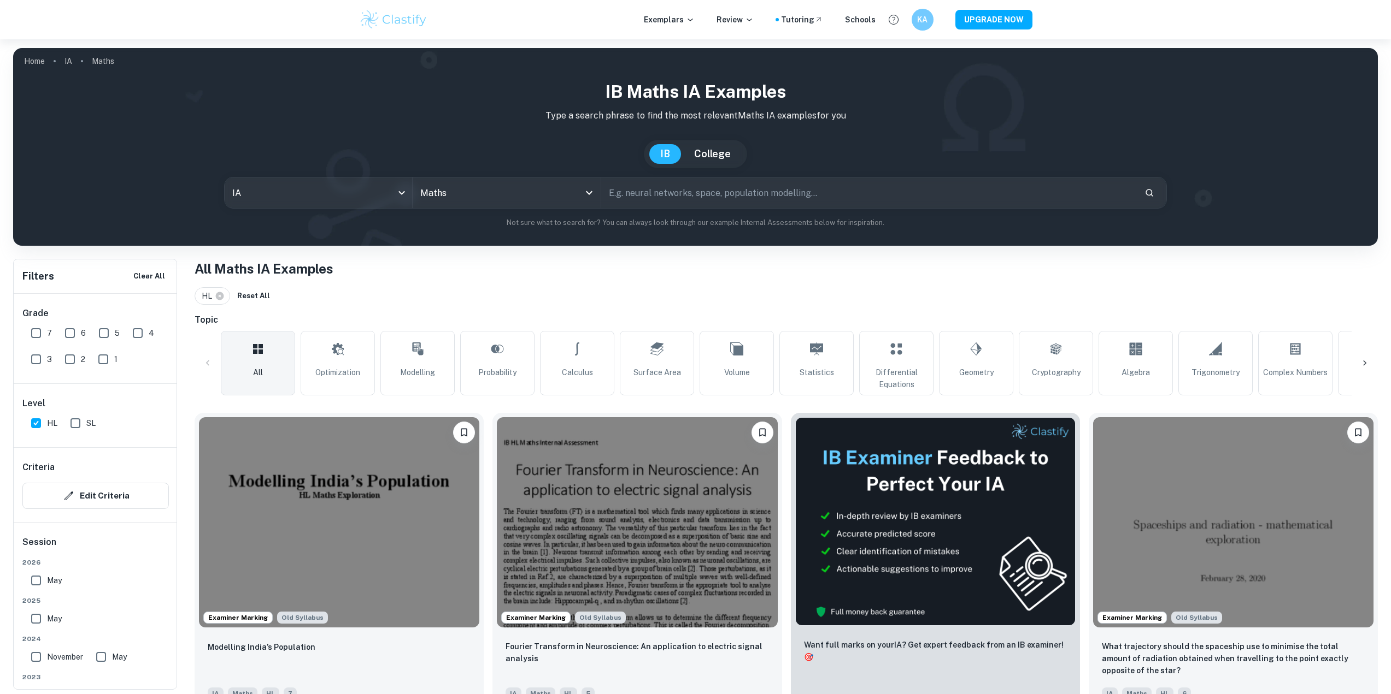
click at [76, 335] on input "6" at bounding box center [70, 333] width 22 height 22
checkbox input "true"
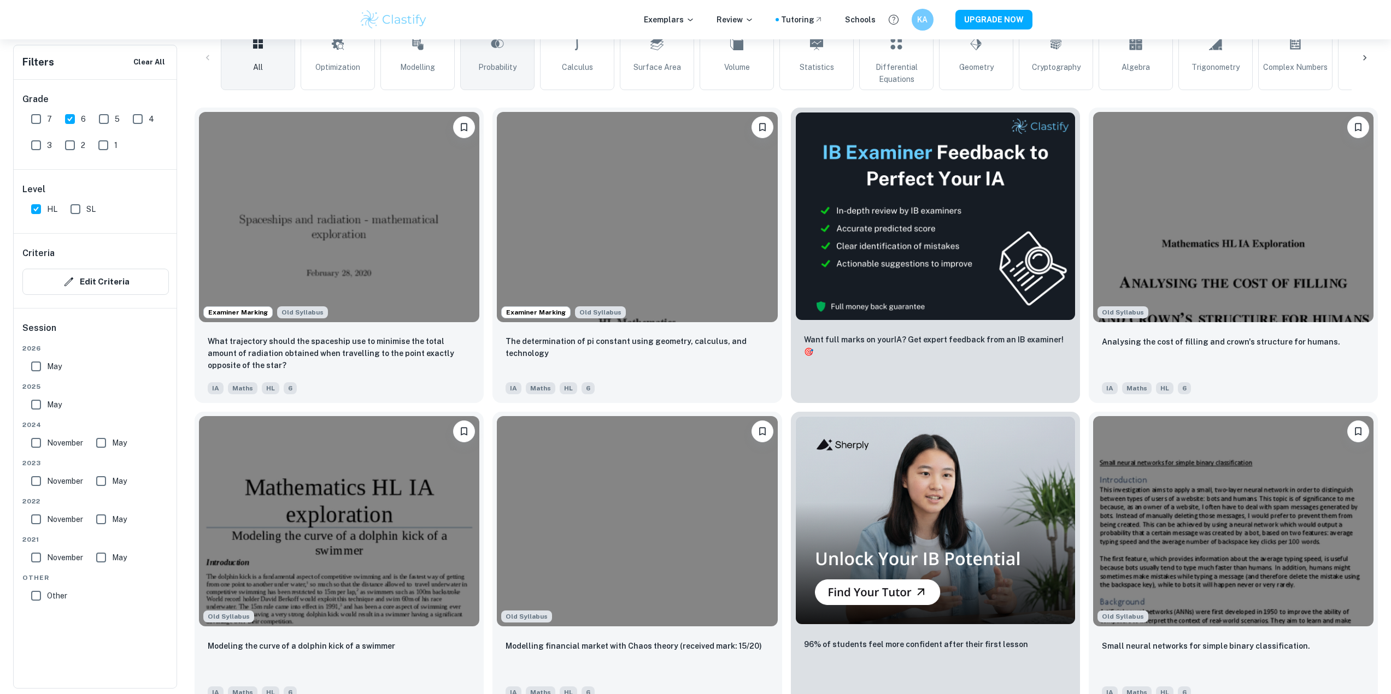
scroll to position [328, 0]
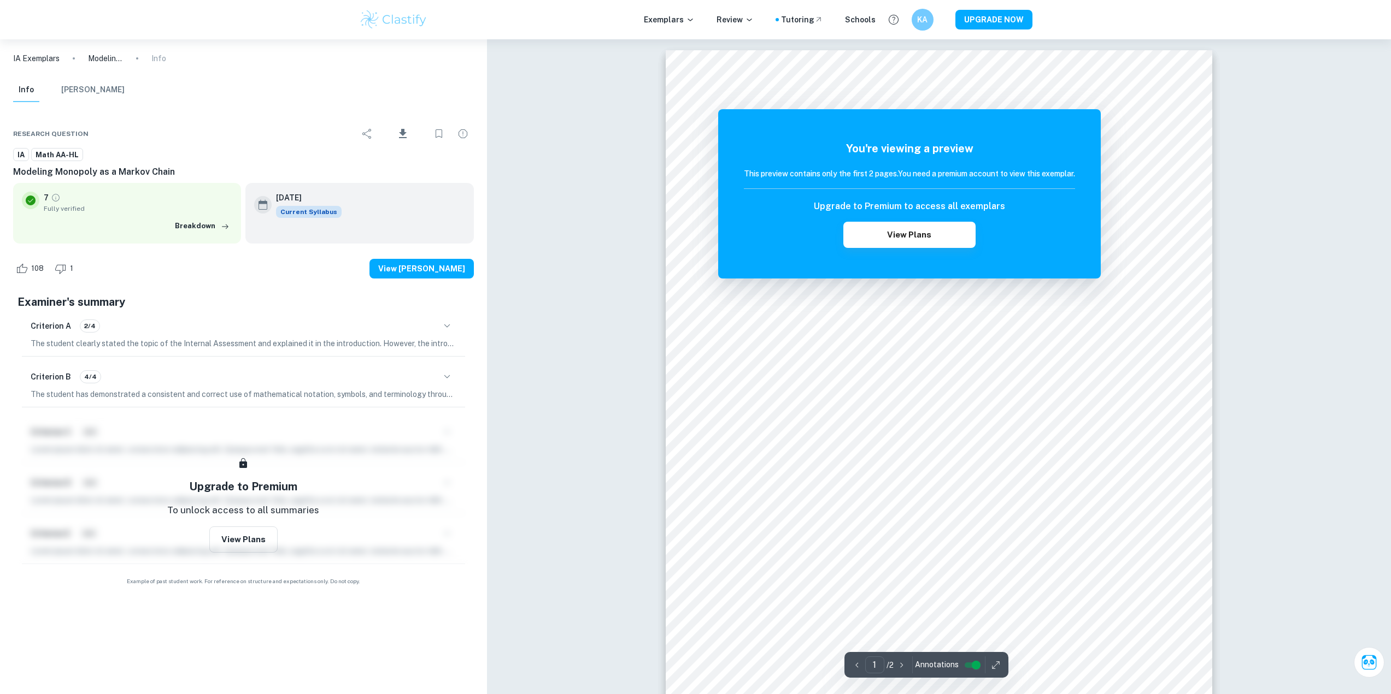
click at [45, 56] on p "IA Exemplars" at bounding box center [36, 58] width 46 height 12
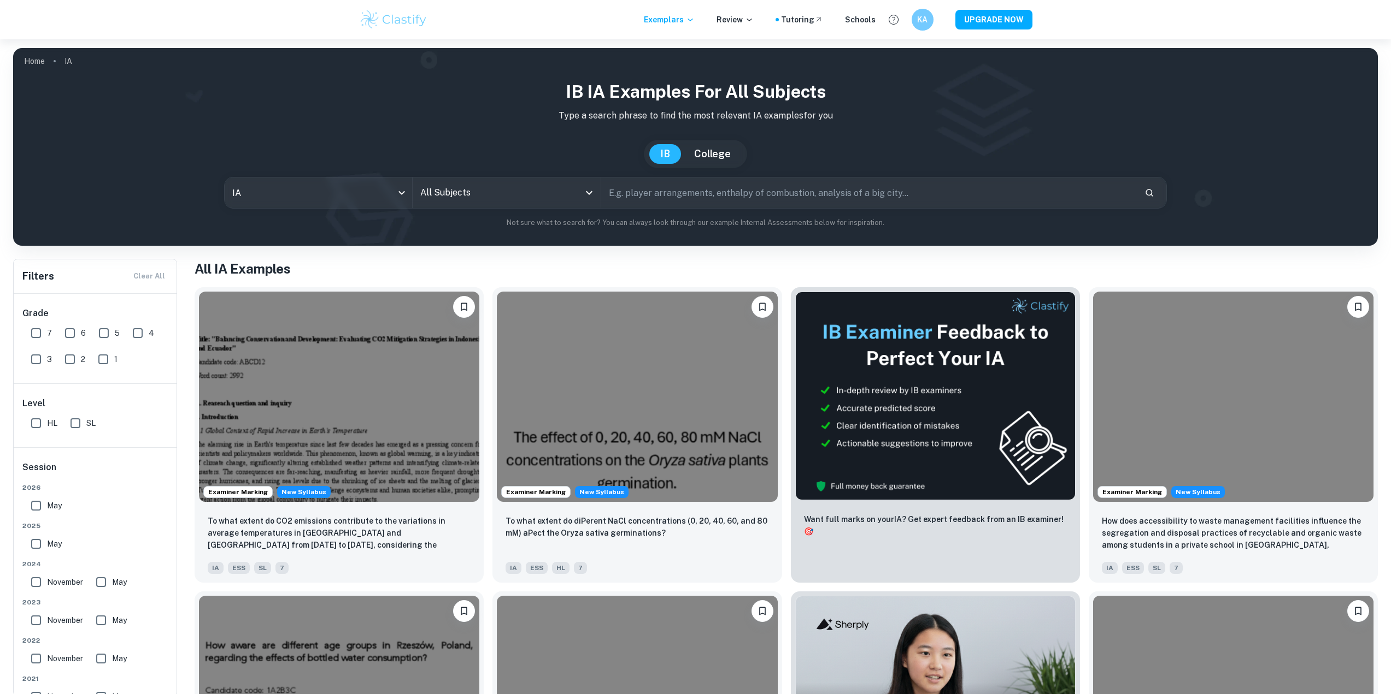
scroll to position [109, 0]
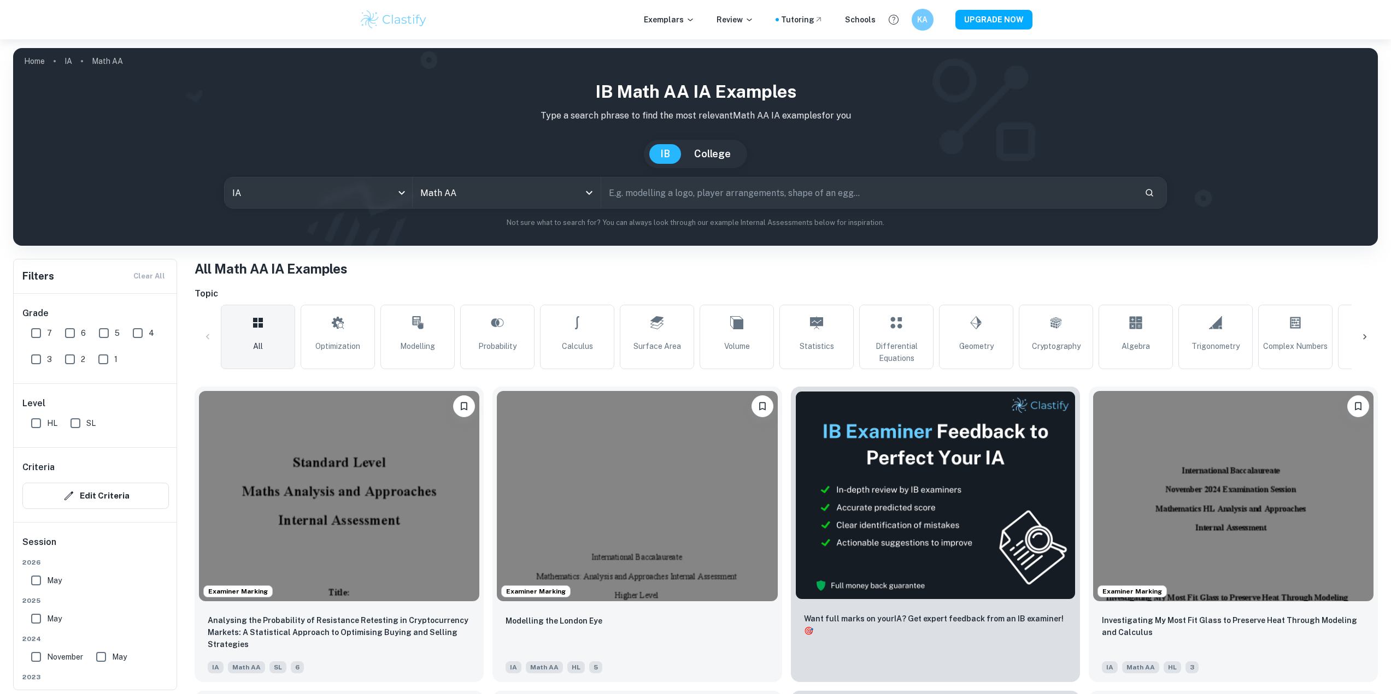
scroll to position [273, 0]
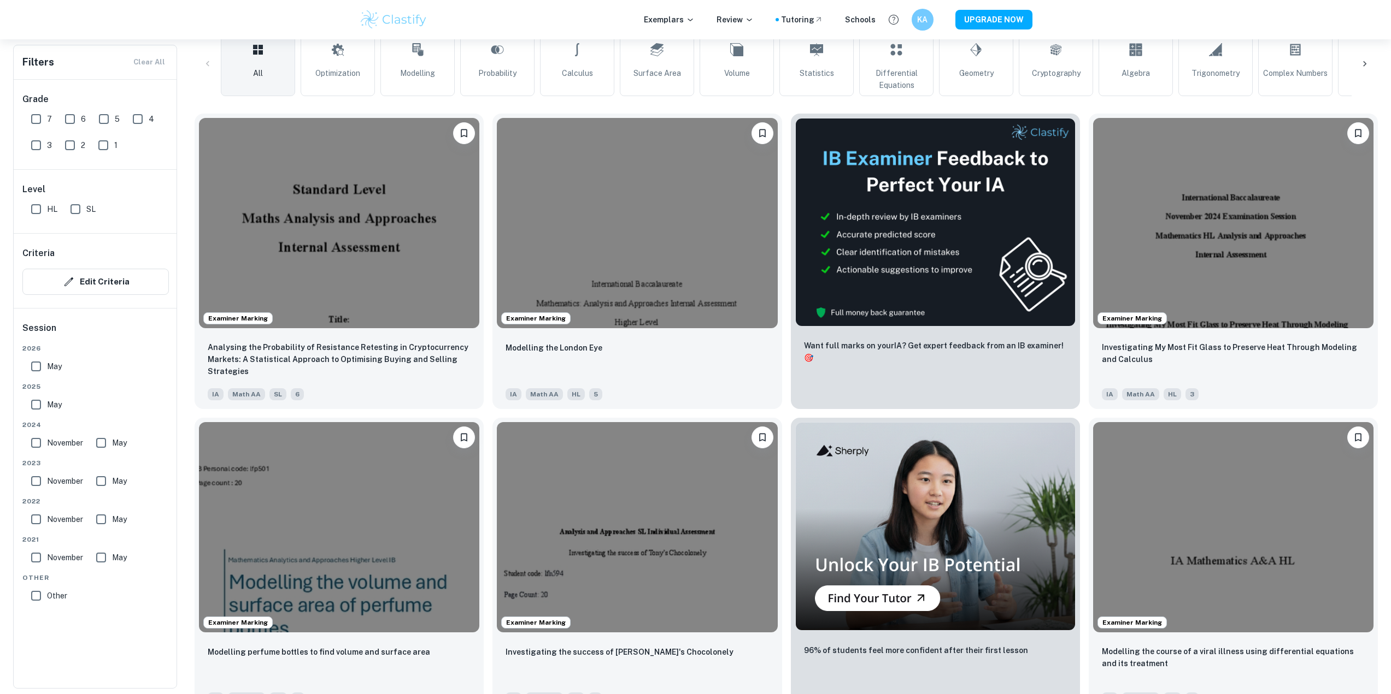
click at [30, 118] on input "7" at bounding box center [36, 119] width 22 height 22
checkbox input "true"
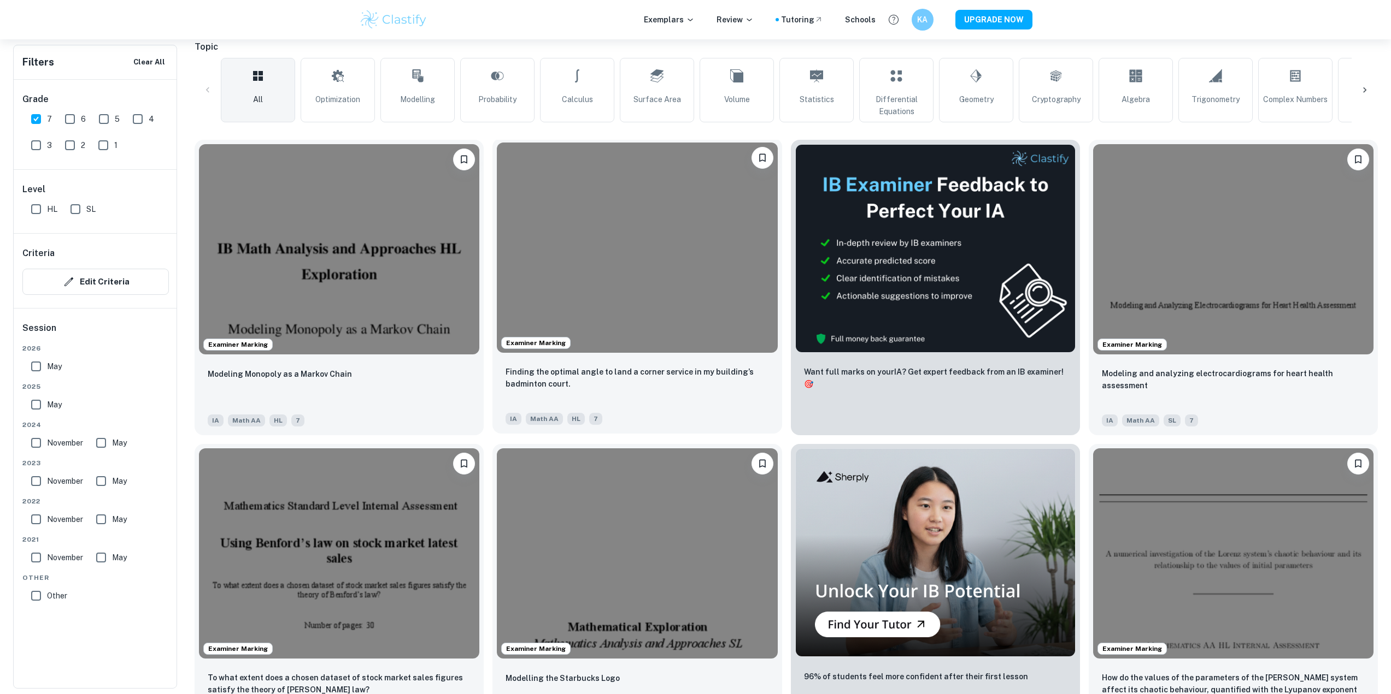
click at [606, 249] on img at bounding box center [637, 248] width 280 height 210
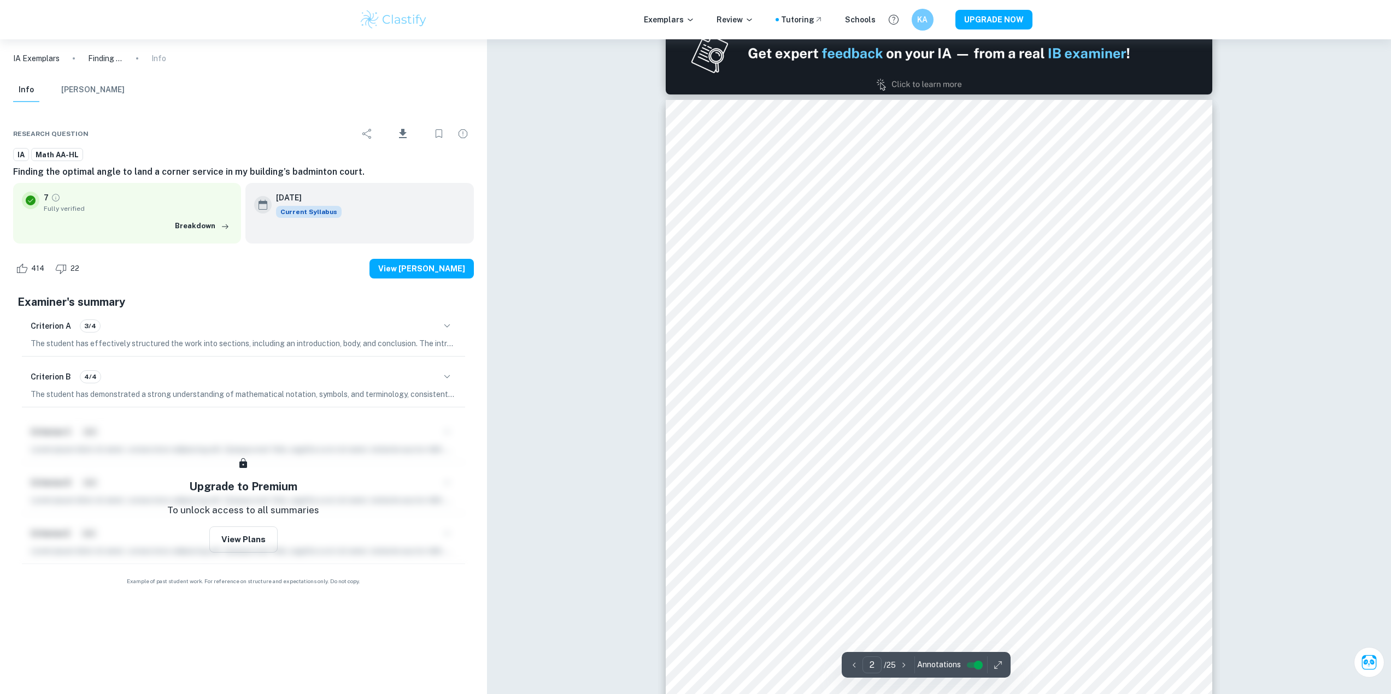
scroll to position [820, 0]
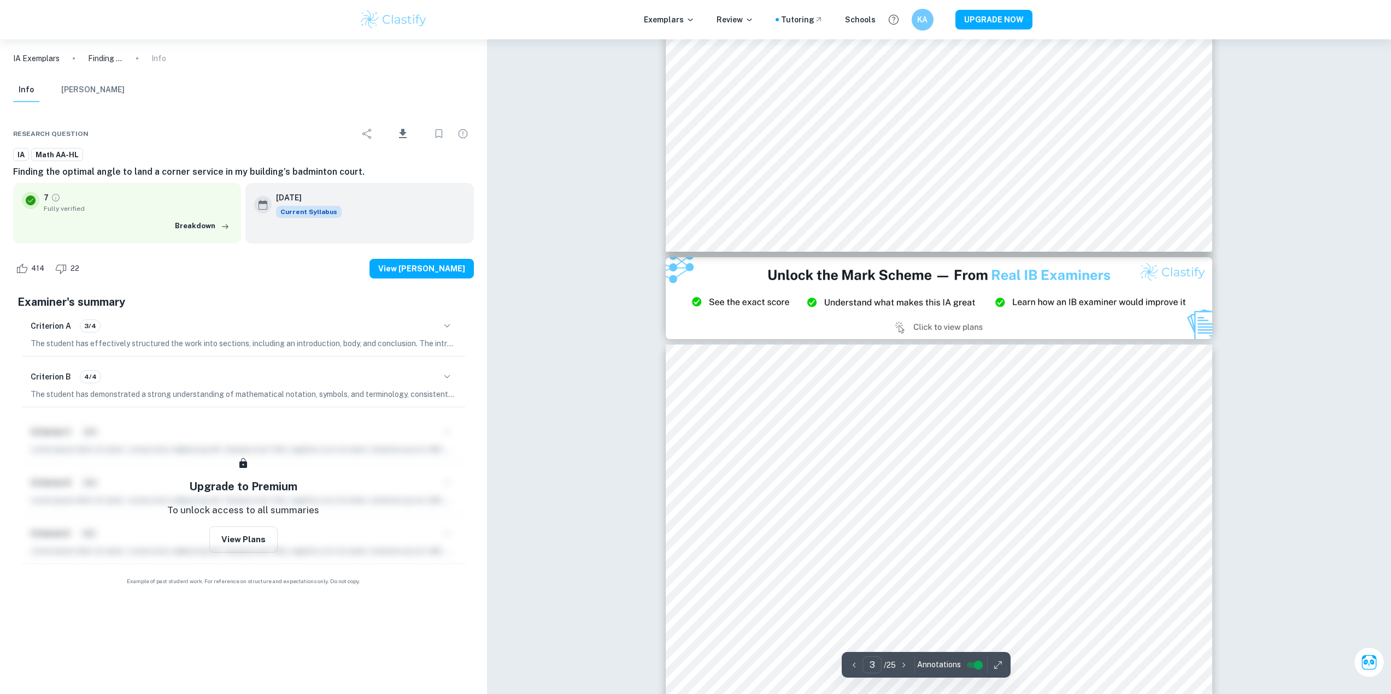
type input "2"
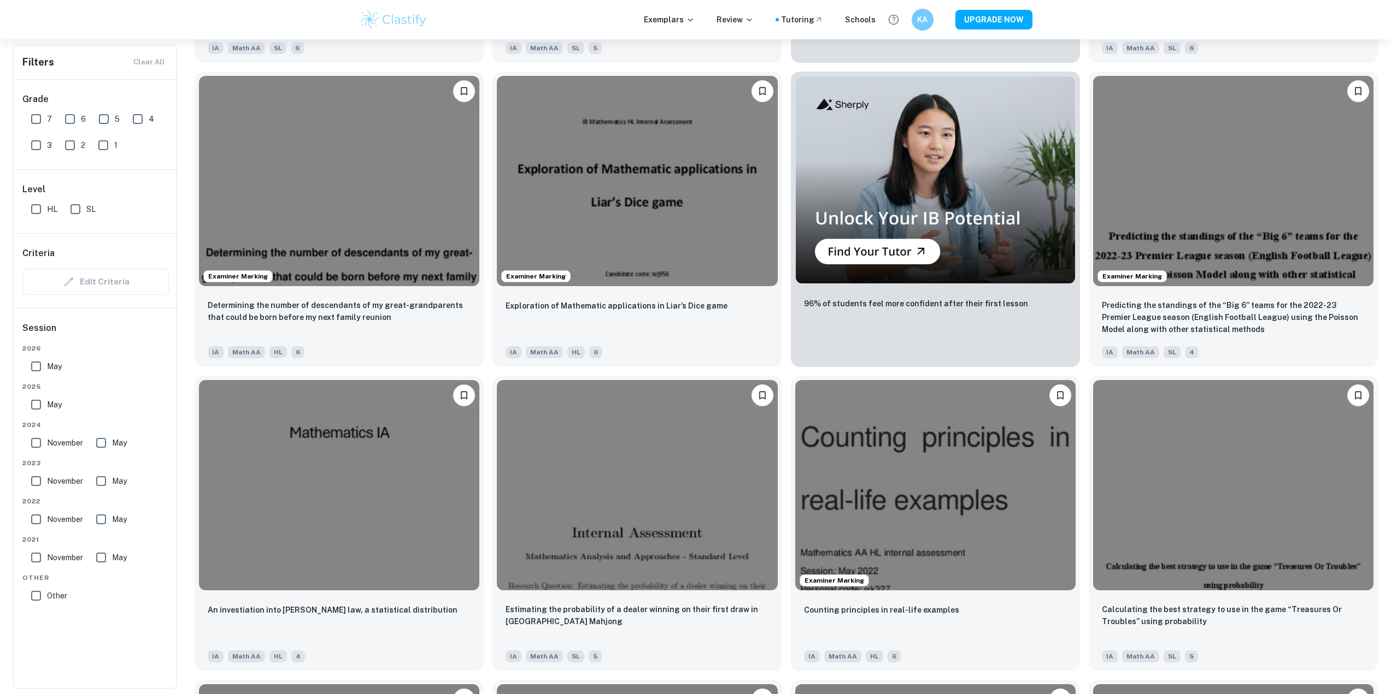
scroll to position [1858, 0]
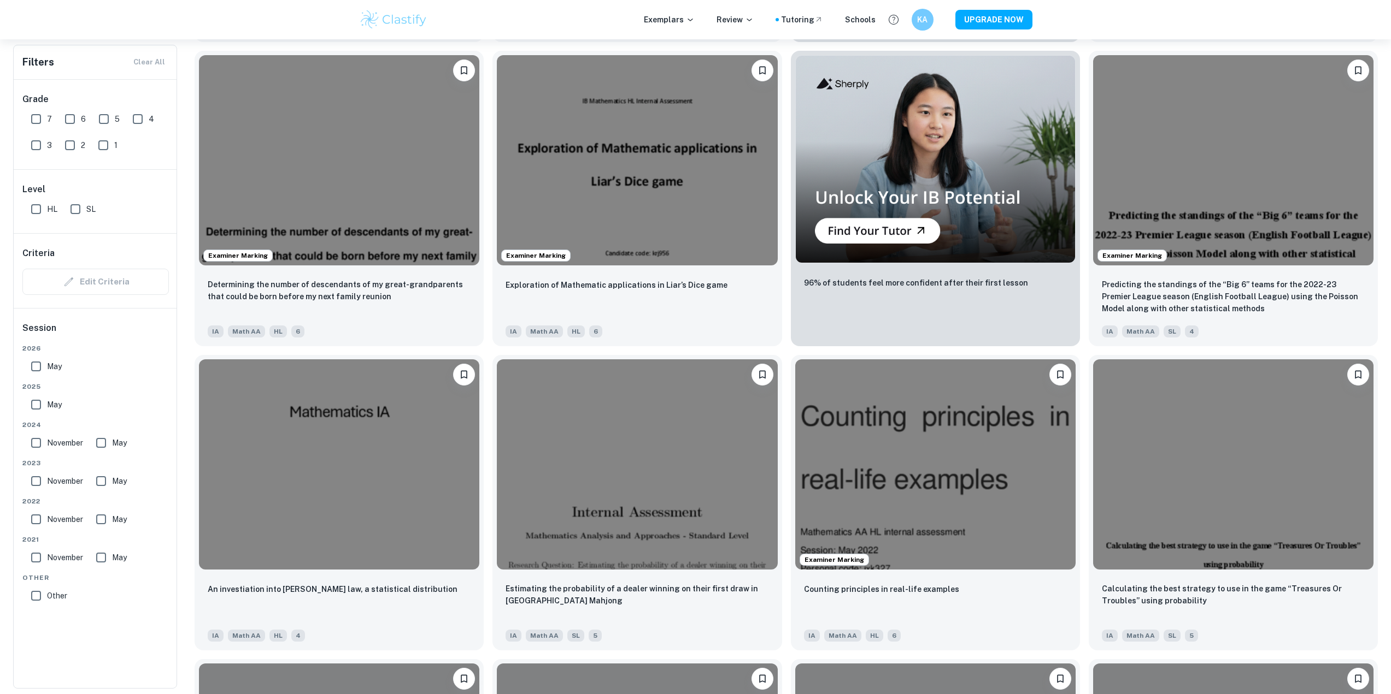
click at [44, 123] on input "7" at bounding box center [36, 119] width 22 height 22
checkbox input "true"
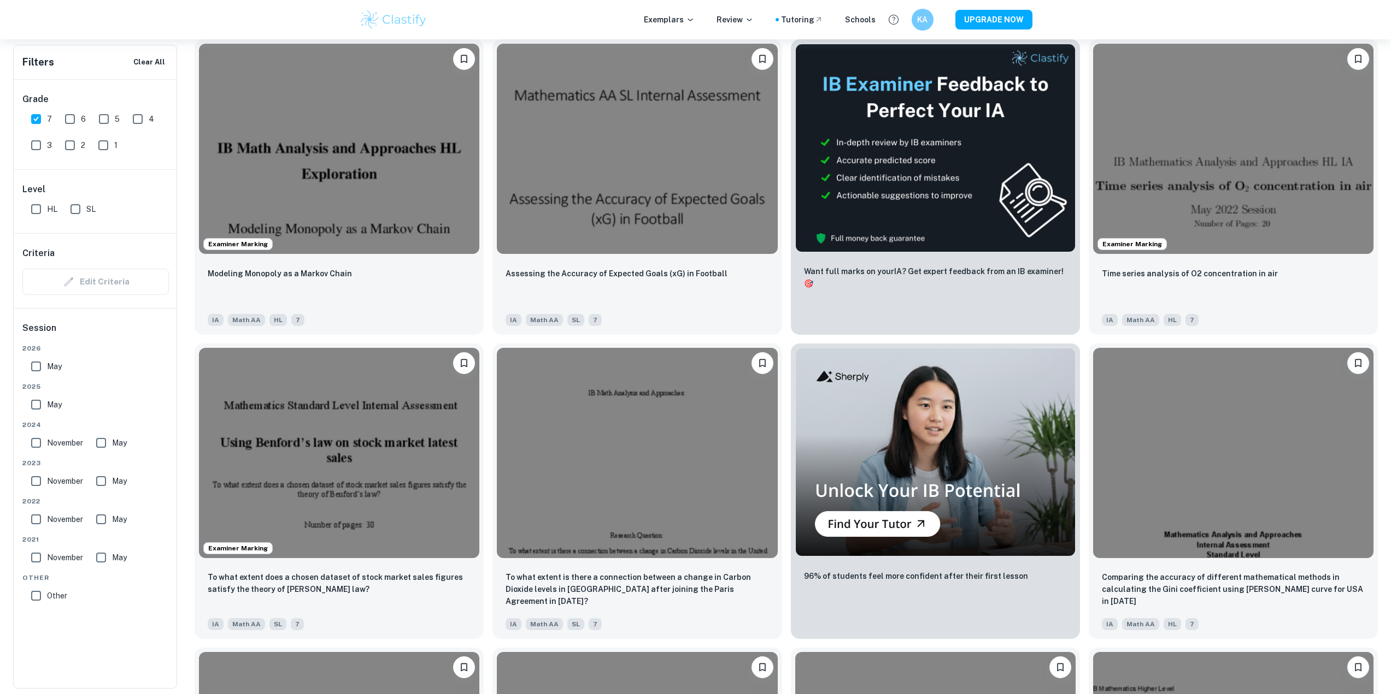
scroll to position [0, 0]
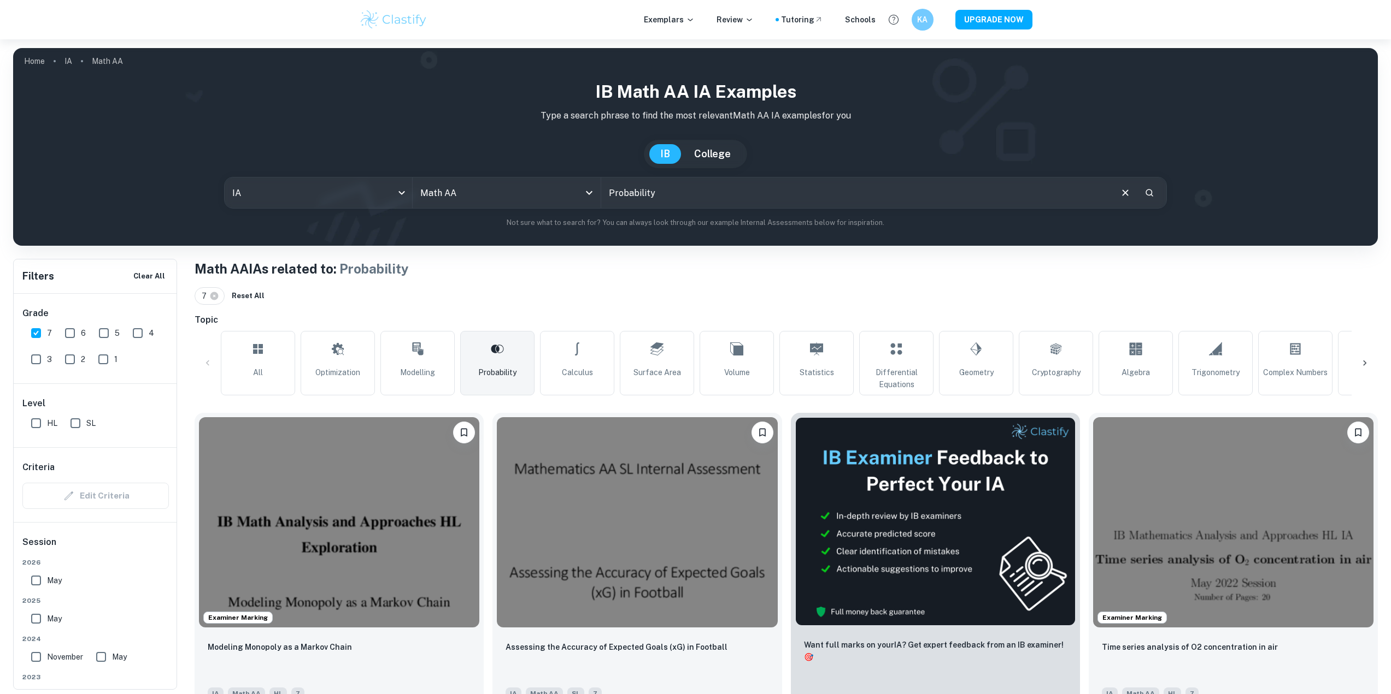
click at [61, 661] on span "November" at bounding box center [65, 657] width 36 height 12
click at [47, 661] on input "November" at bounding box center [36, 657] width 22 height 22
checkbox input "true"
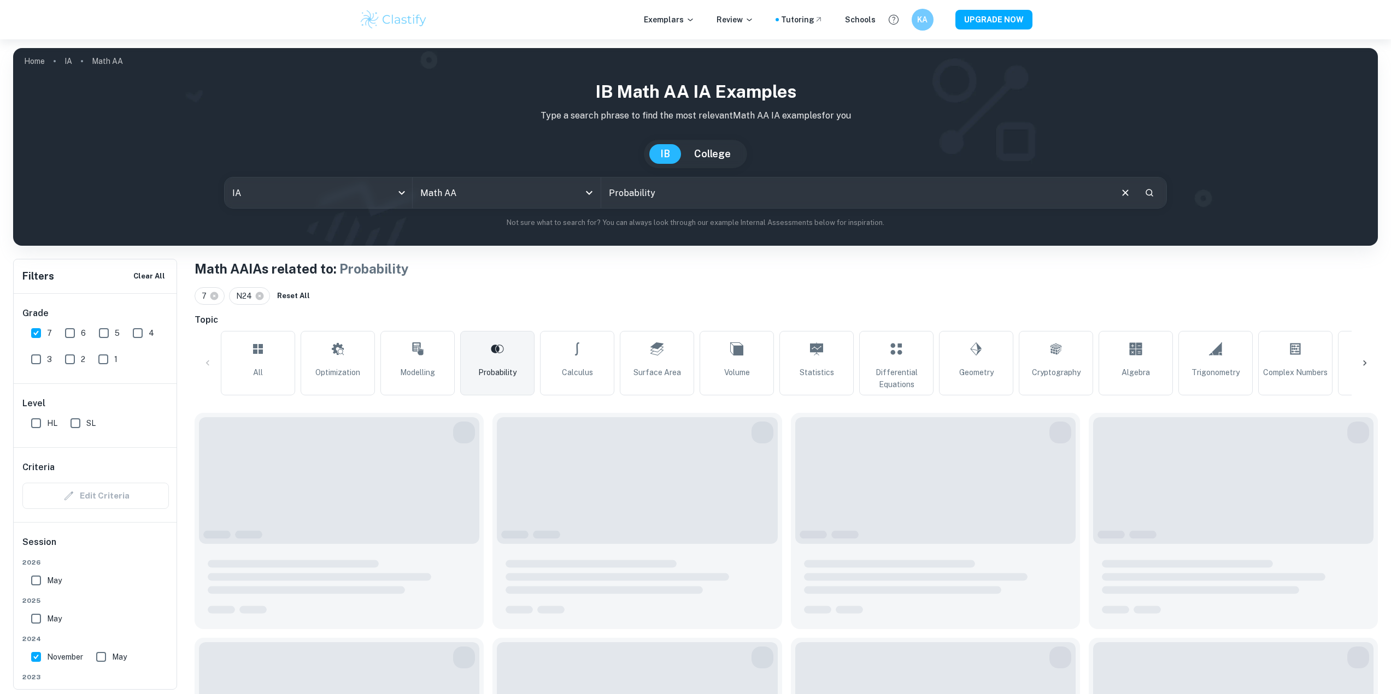
click at [92, 660] on input "May" at bounding box center [101, 657] width 22 height 22
checkbox input "true"
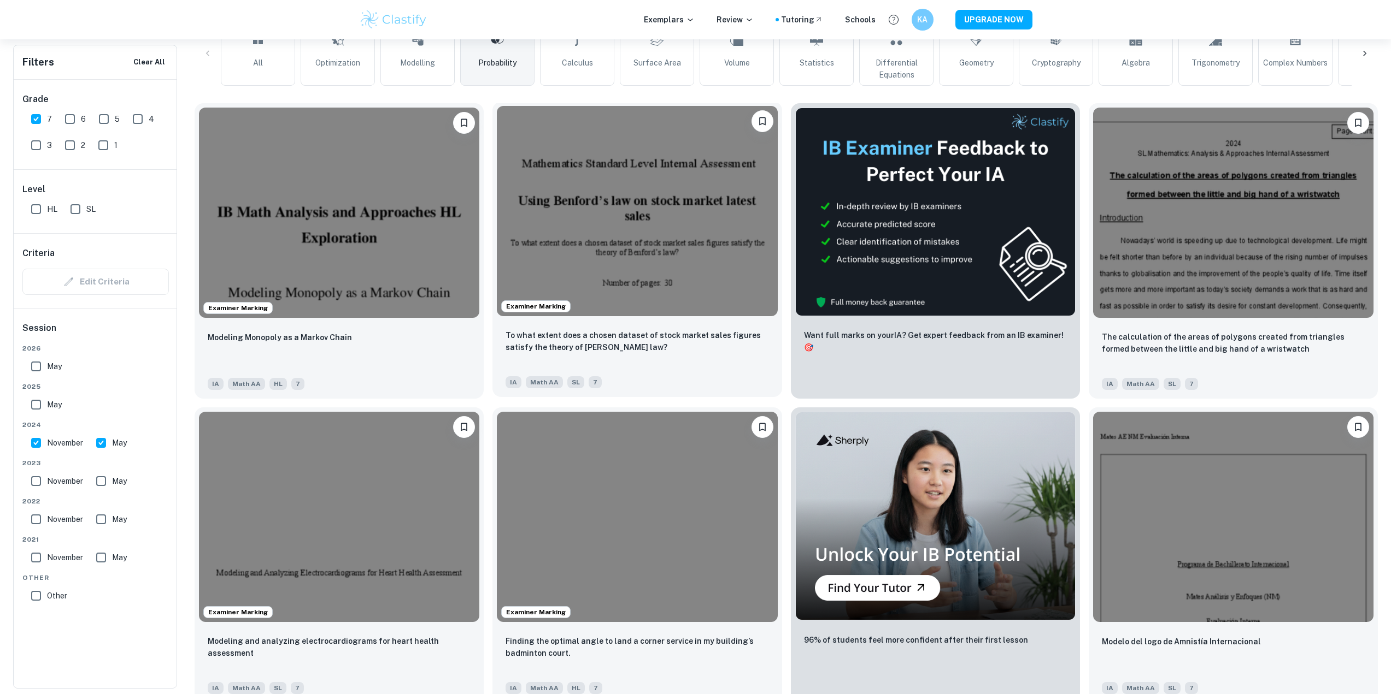
scroll to position [319, 0]
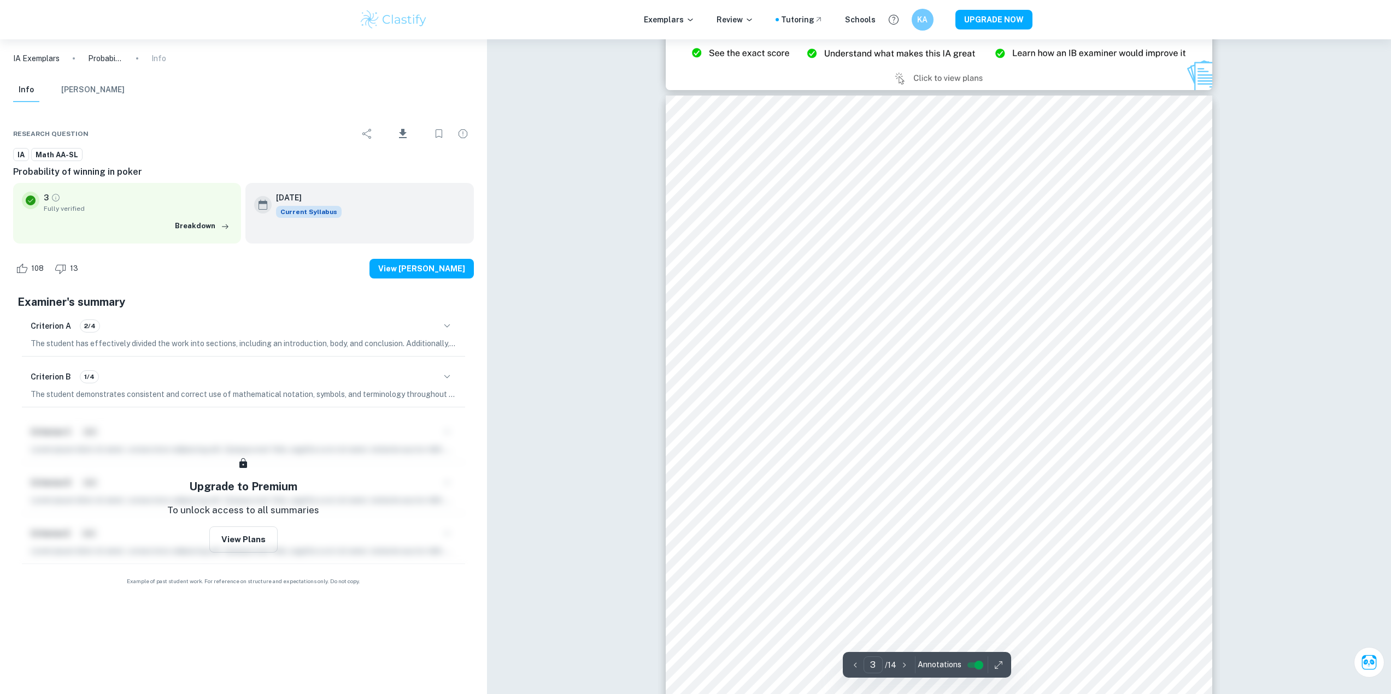
scroll to position [1585, 0]
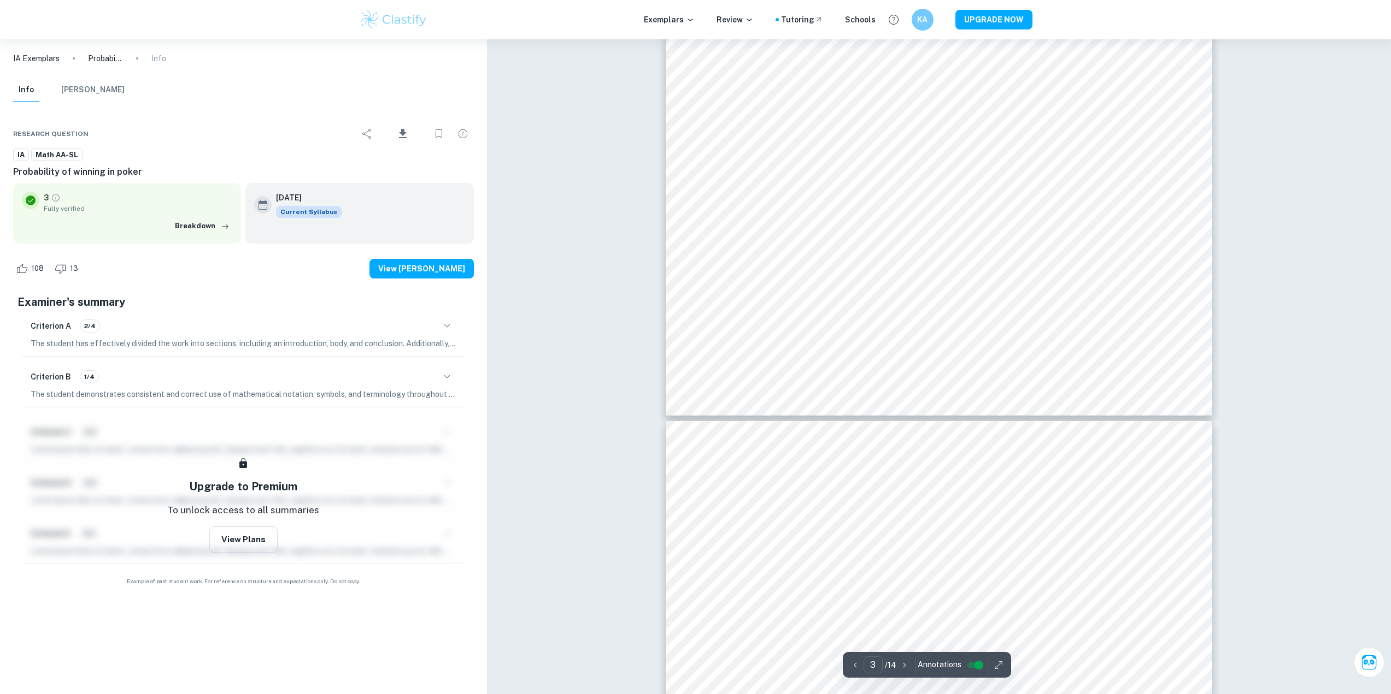
type input "4"
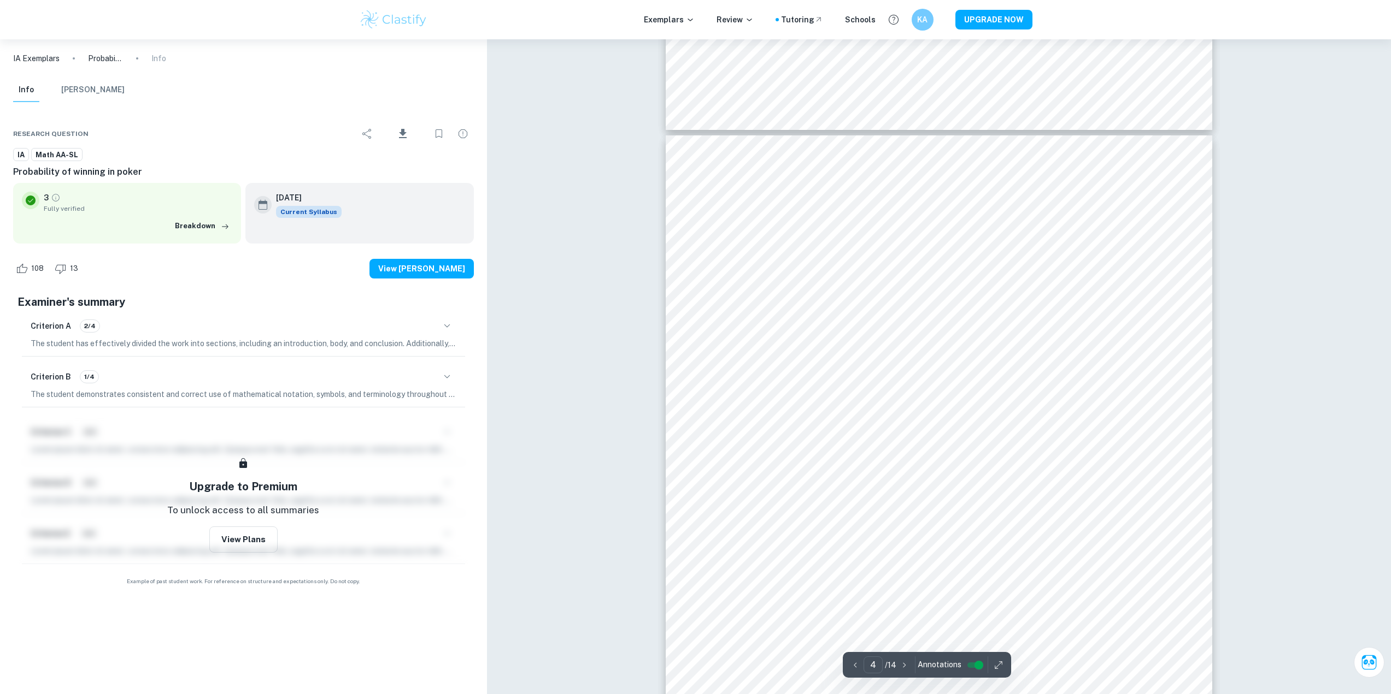
scroll to position [2295, 0]
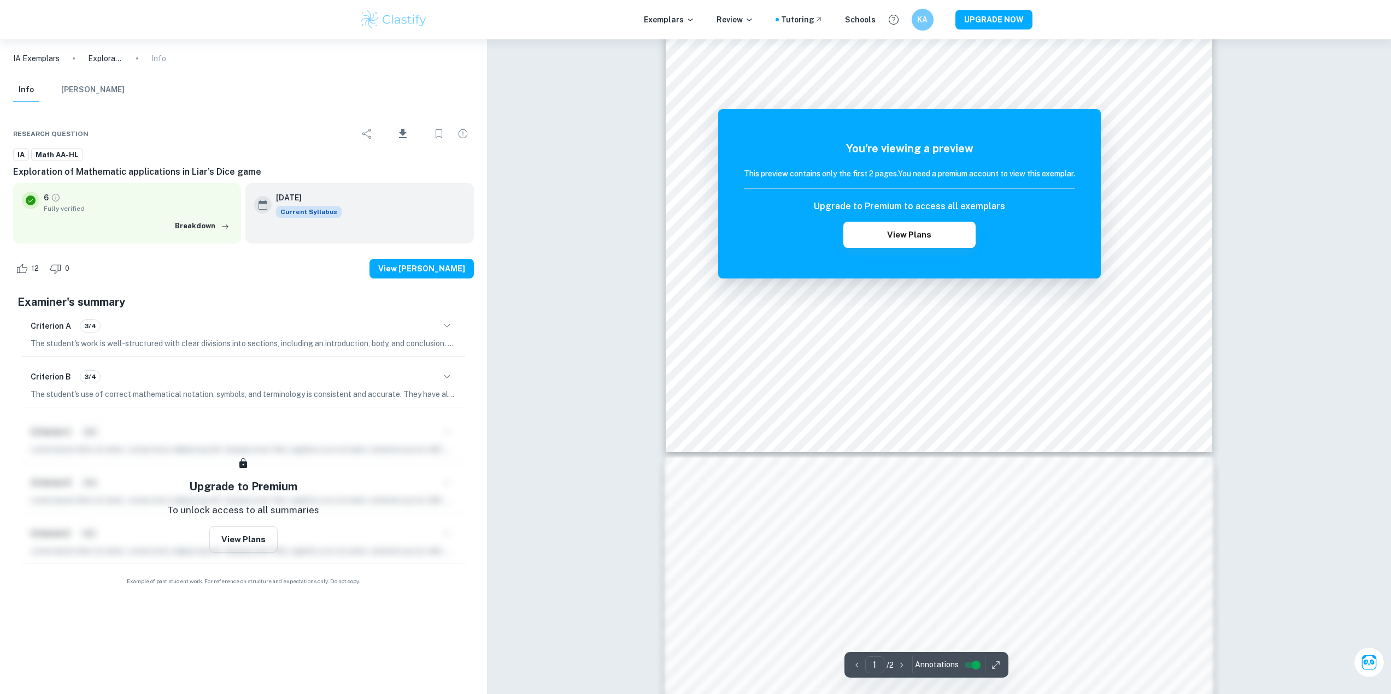
scroll to position [437, 0]
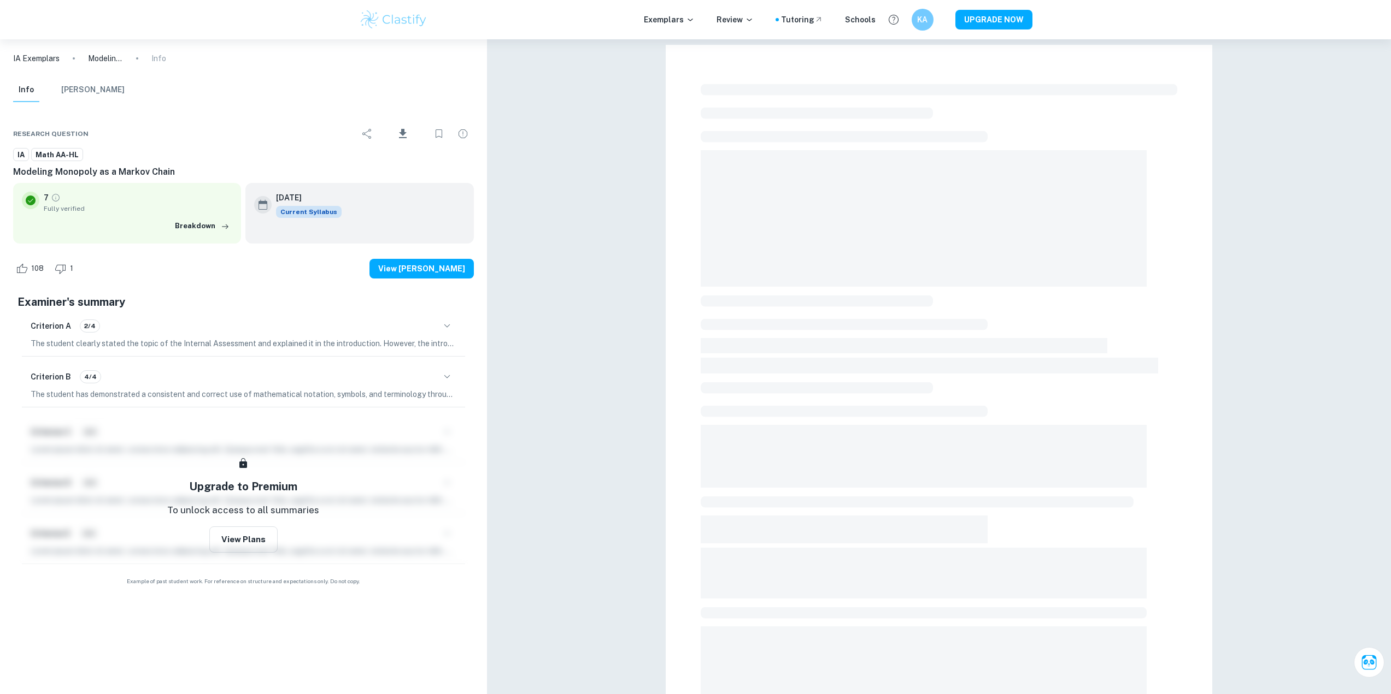
checkbox input "true"
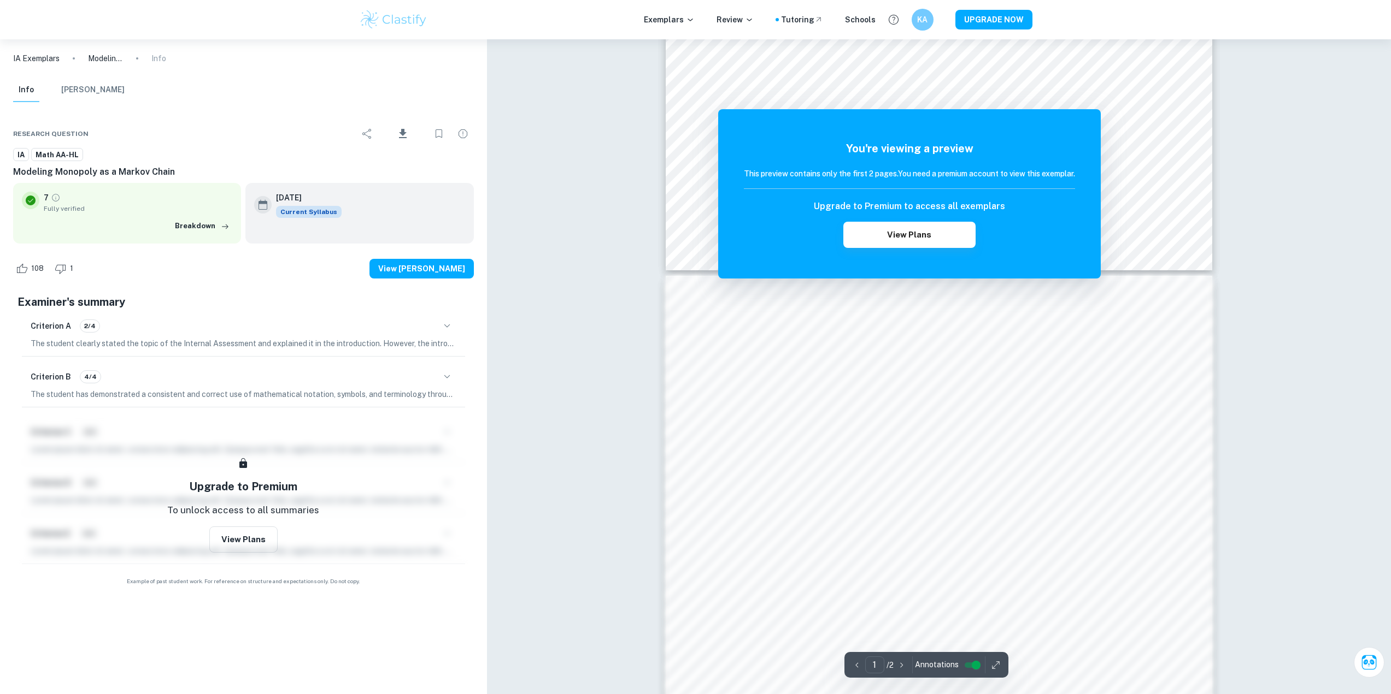
scroll to position [437, 0]
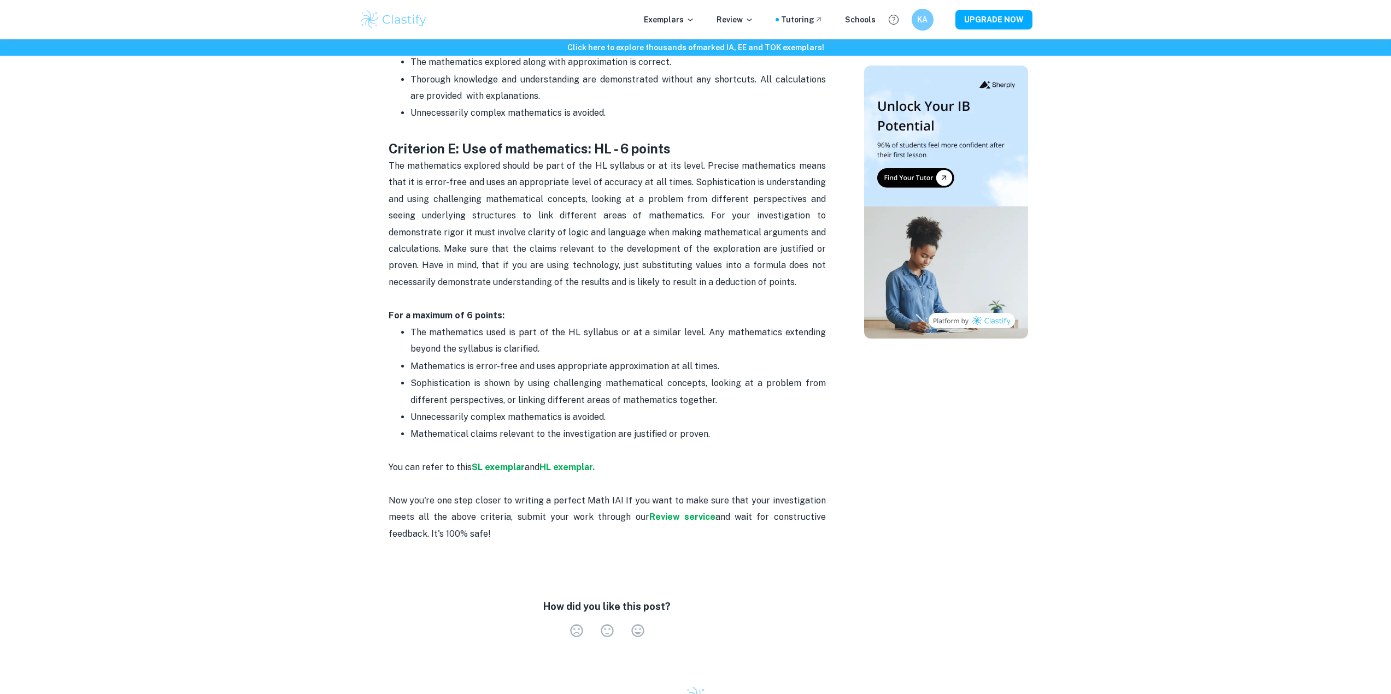
scroll to position [2076, 0]
